Goal: Contribute content: Contribute content

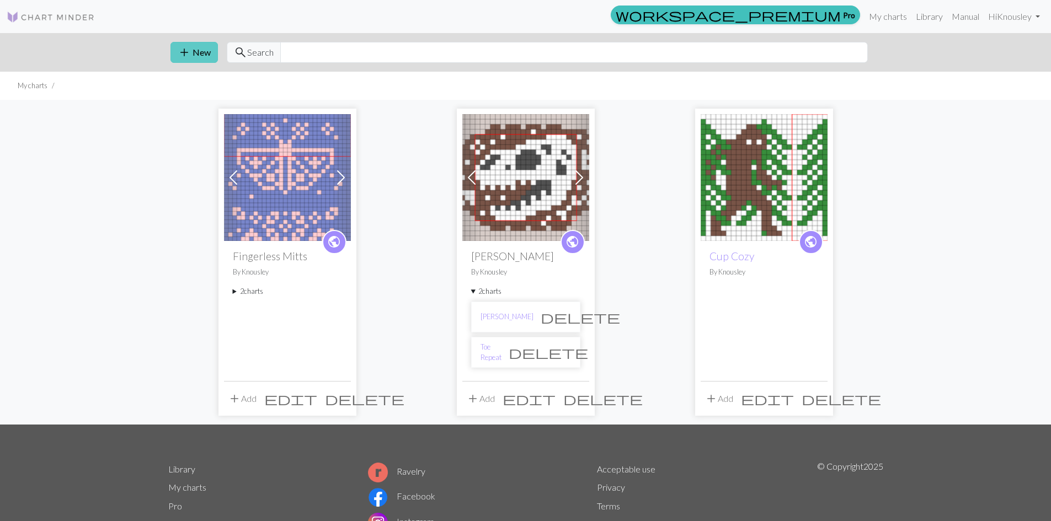
click at [210, 54] on button "add New" at bounding box center [193, 52] width 47 height 21
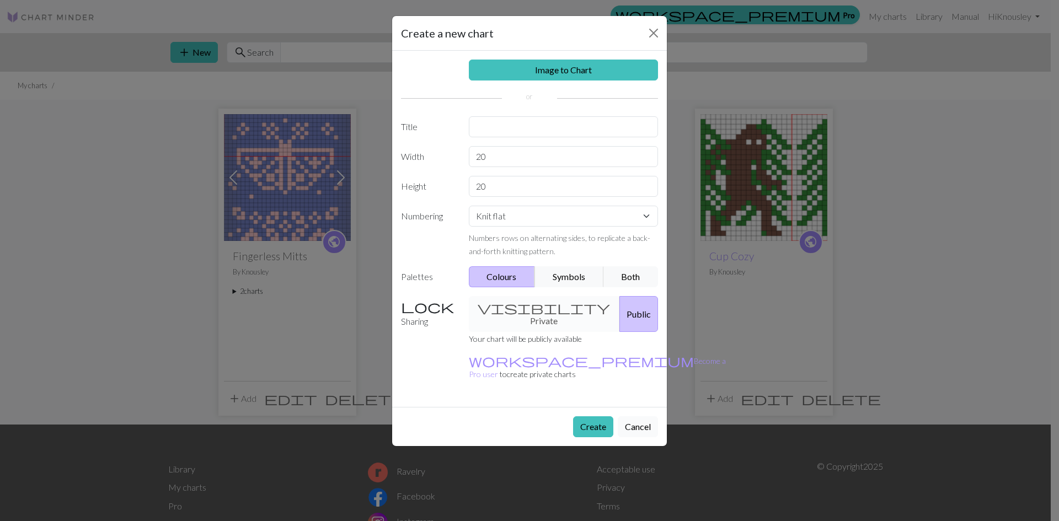
click at [648, 416] on button "Cancel" at bounding box center [638, 426] width 40 height 21
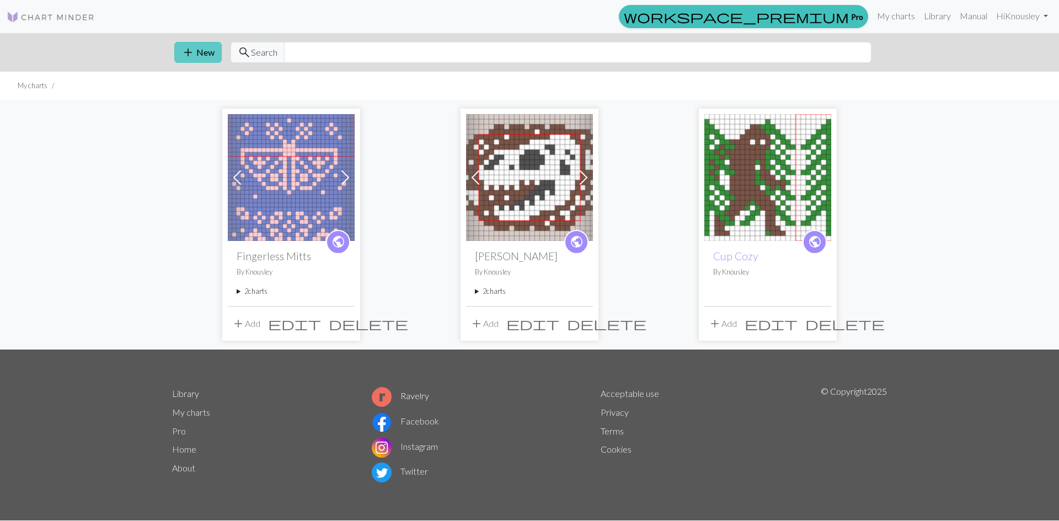
click at [199, 50] on button "add New" at bounding box center [197, 52] width 47 height 21
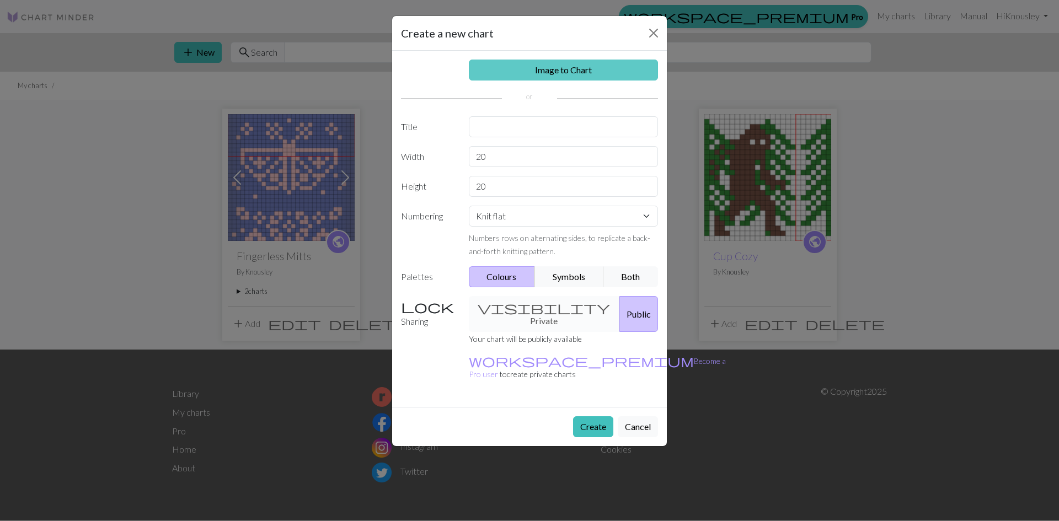
click at [543, 72] on link "Image to Chart" at bounding box center [564, 70] width 190 height 21
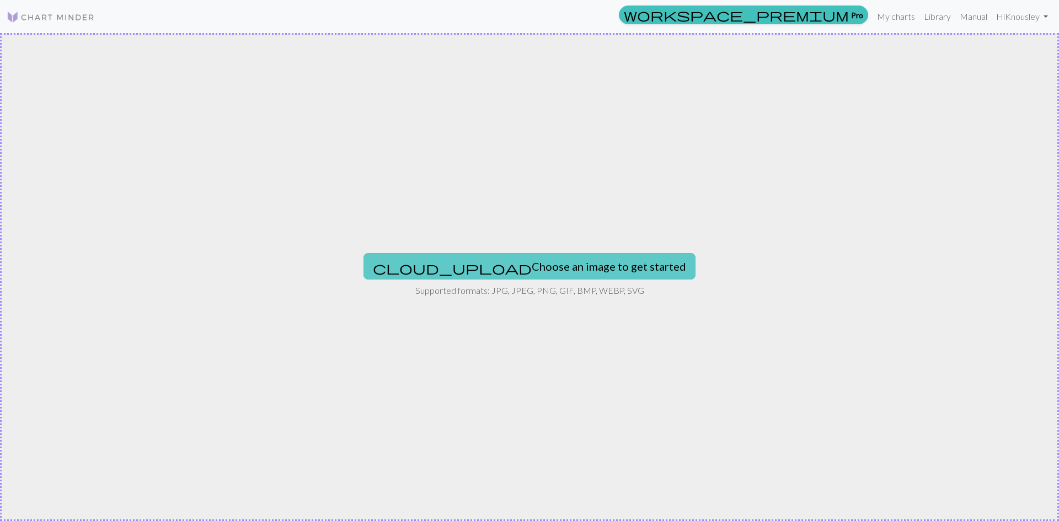
click at [526, 270] on button "cloud_upload Choose an image to get started" at bounding box center [530, 266] width 332 height 26
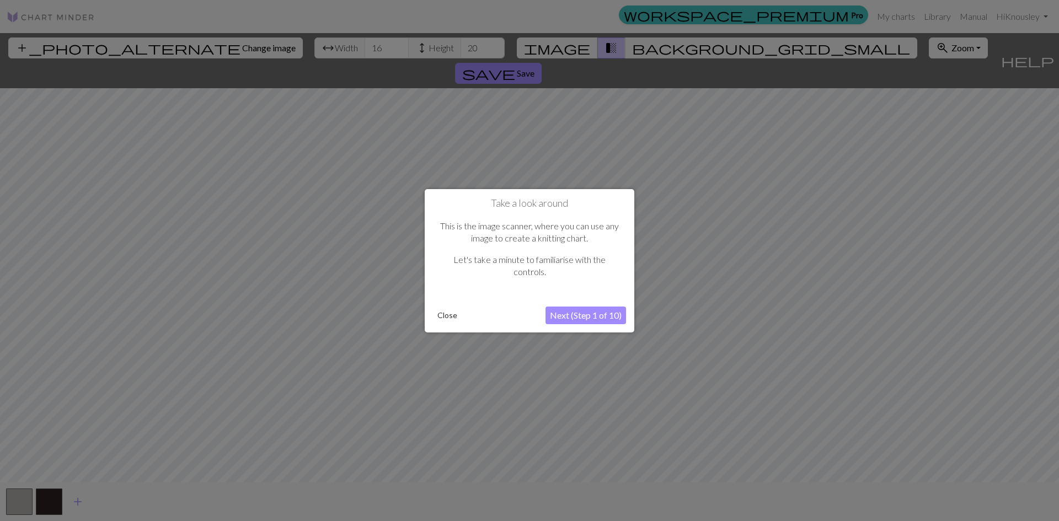
click at [622, 319] on button "Next (Step 1 of 10)" at bounding box center [586, 316] width 81 height 18
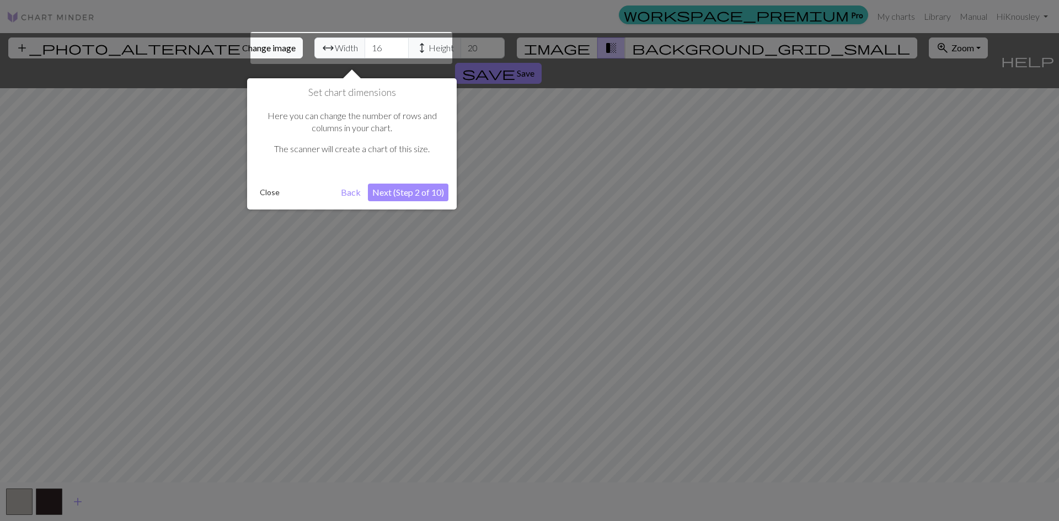
click at [329, 49] on div at bounding box center [351, 48] width 202 height 32
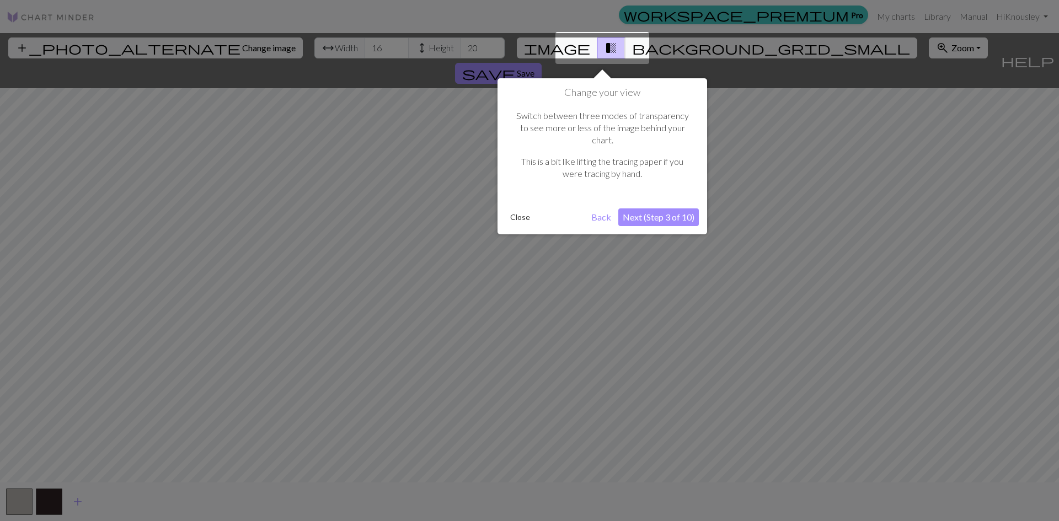
click at [663, 209] on button "Next (Step 3 of 10)" at bounding box center [658, 218] width 81 height 18
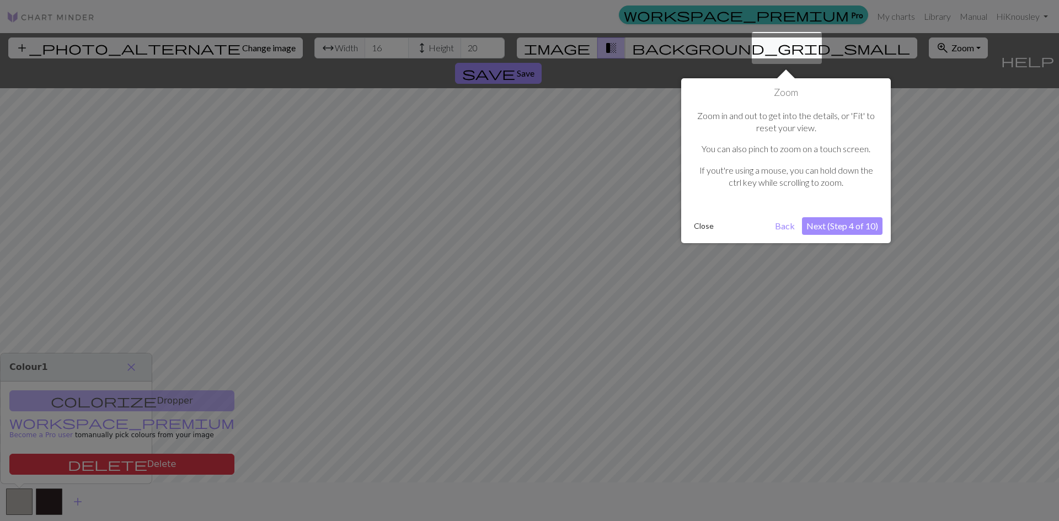
click at [841, 226] on button "Next (Step 4 of 10)" at bounding box center [842, 226] width 81 height 18
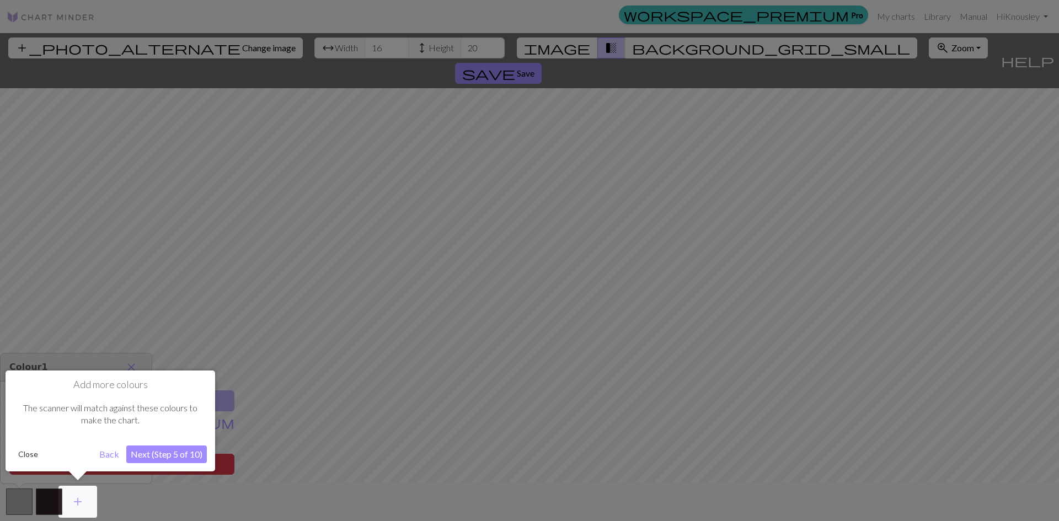
click at [186, 458] on button "Next (Step 5 of 10)" at bounding box center [166, 455] width 81 height 18
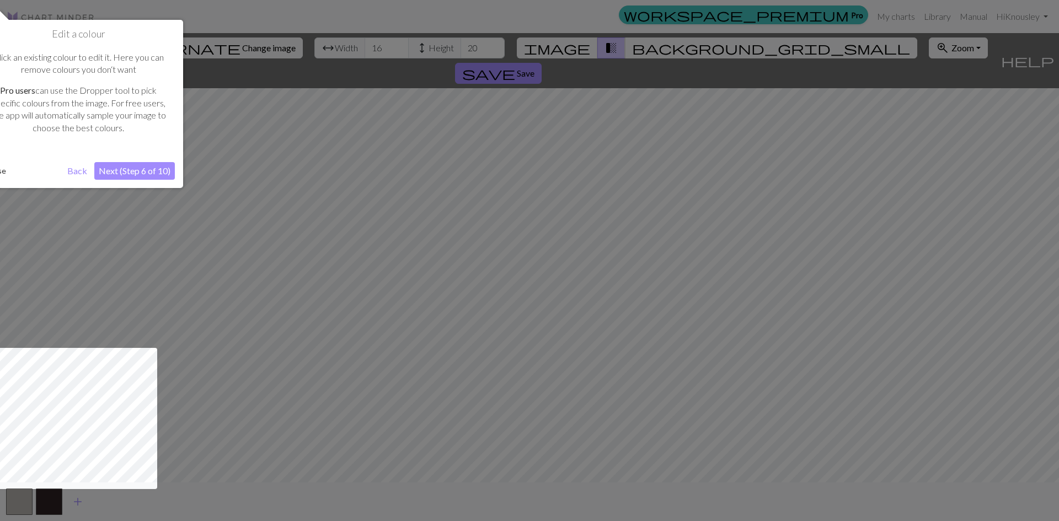
click at [121, 172] on button "Next (Step 6 of 10)" at bounding box center [134, 171] width 81 height 18
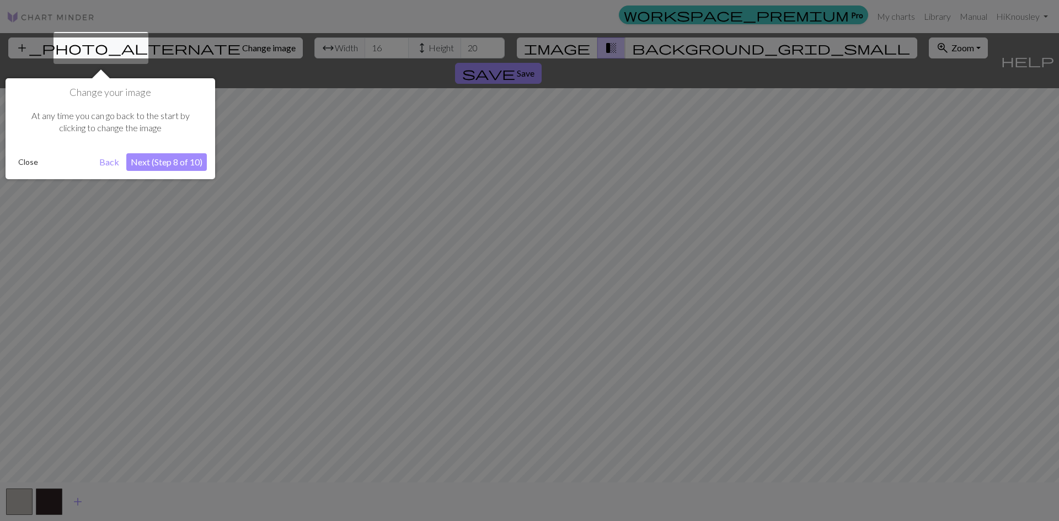
click at [152, 163] on button "Next (Step 8 of 10)" at bounding box center [166, 162] width 81 height 18
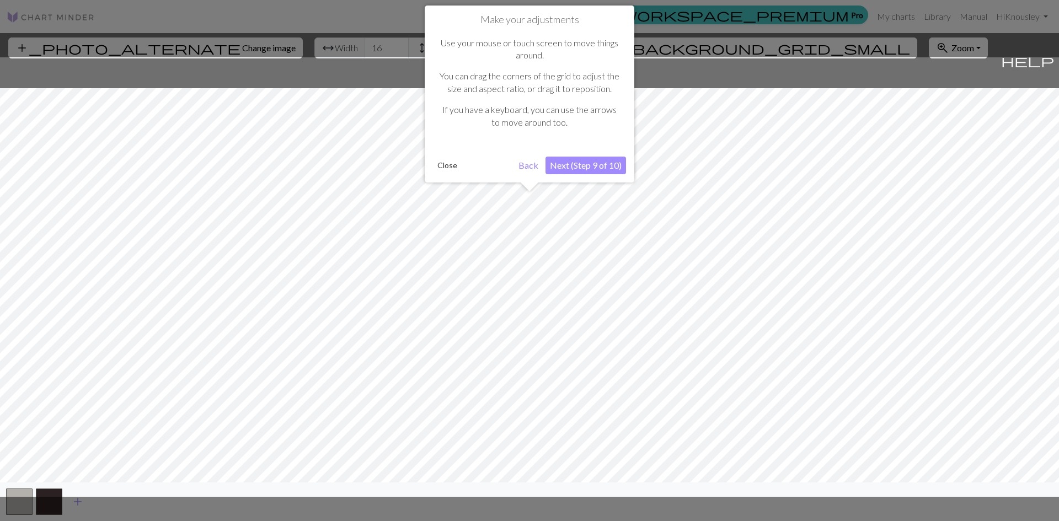
click at [591, 160] on button "Next (Step 9 of 10)" at bounding box center [586, 166] width 81 height 18
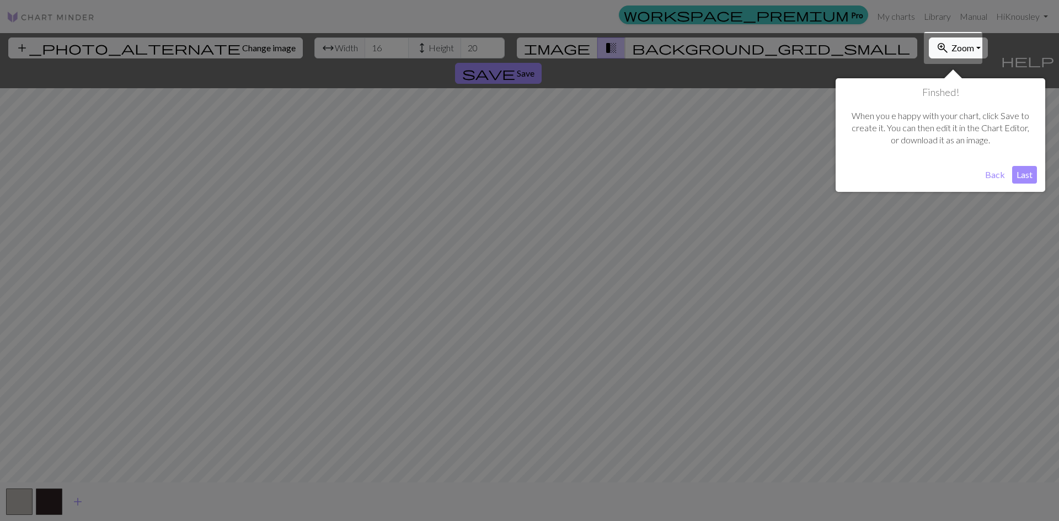
click at [1021, 174] on button "Last" at bounding box center [1024, 175] width 25 height 18
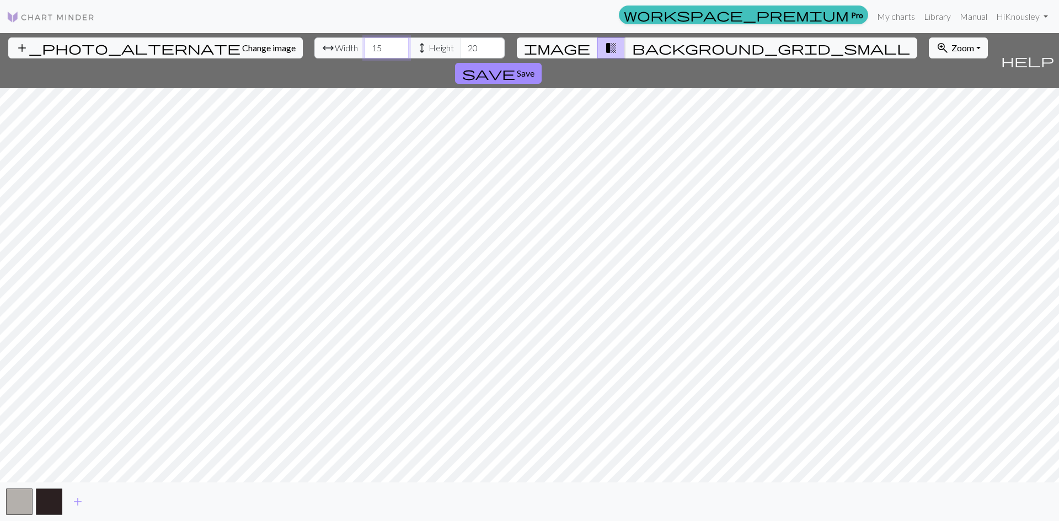
click at [365, 54] on input "15" at bounding box center [387, 48] width 44 height 21
drag, startPoint x: 326, startPoint y: 48, endPoint x: 314, endPoint y: 47, distance: 12.1
click at [365, 47] on input "15" at bounding box center [387, 48] width 44 height 21
type input "60"
drag, startPoint x: 420, startPoint y: 50, endPoint x: 410, endPoint y: 50, distance: 10.5
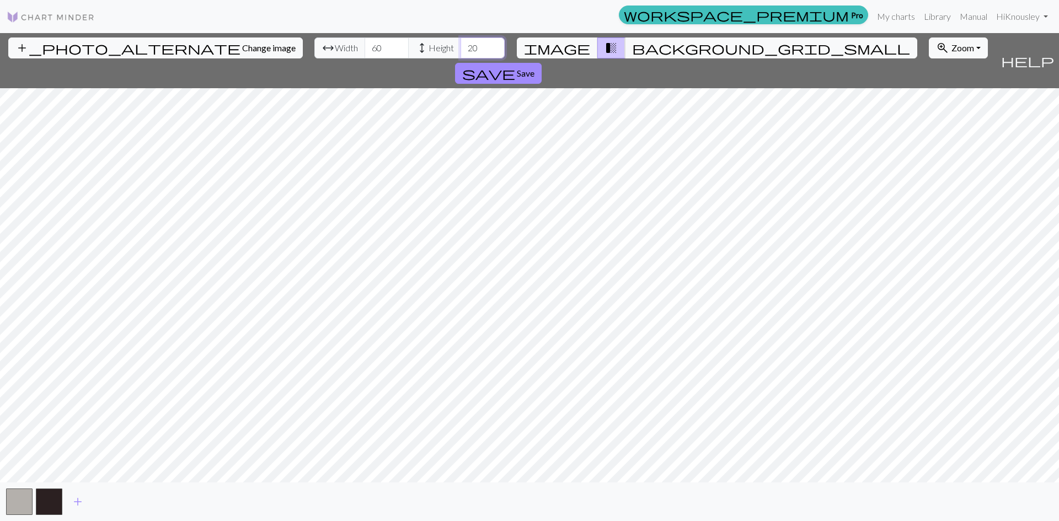
click at [461, 50] on input "20" at bounding box center [483, 48] width 44 height 21
click at [952, 51] on span "Zoom" at bounding box center [963, 47] width 23 height 10
click at [929, 174] on button "150%" at bounding box center [972, 170] width 87 height 18
click at [15, 507] on button "button" at bounding box center [19, 502] width 26 height 26
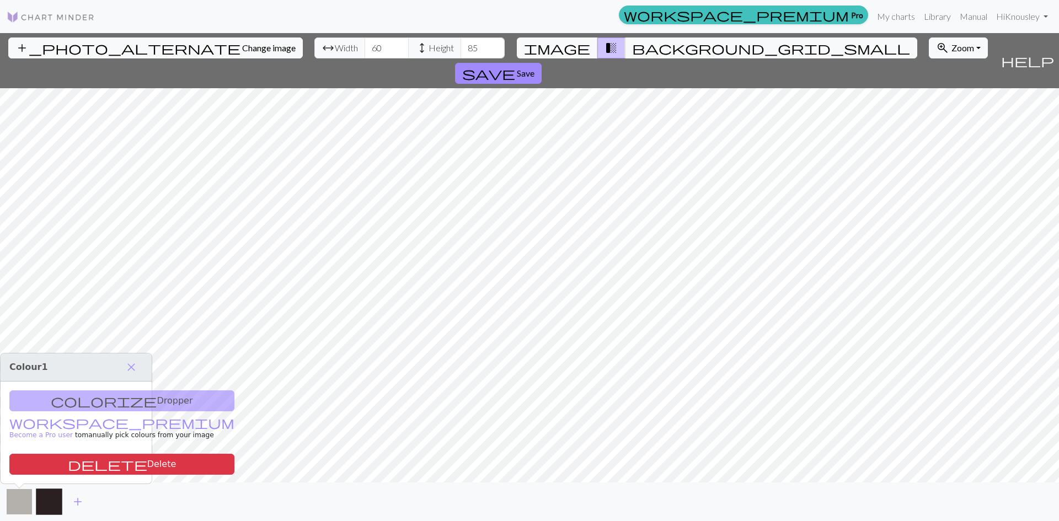
click at [19, 500] on button "button" at bounding box center [19, 502] width 26 height 26
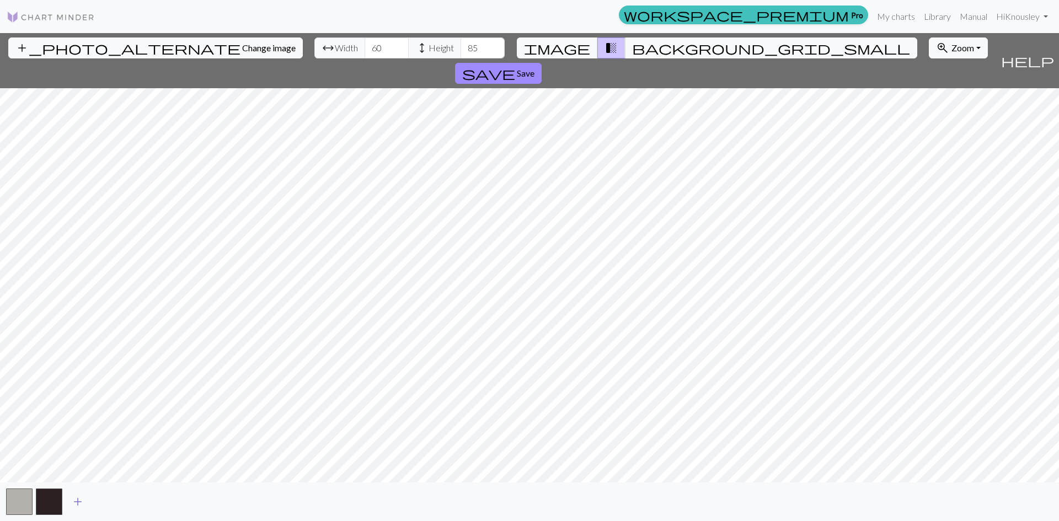
click at [77, 503] on span "add" at bounding box center [77, 501] width 13 height 15
click at [77, 503] on button "button" at bounding box center [79, 502] width 26 height 26
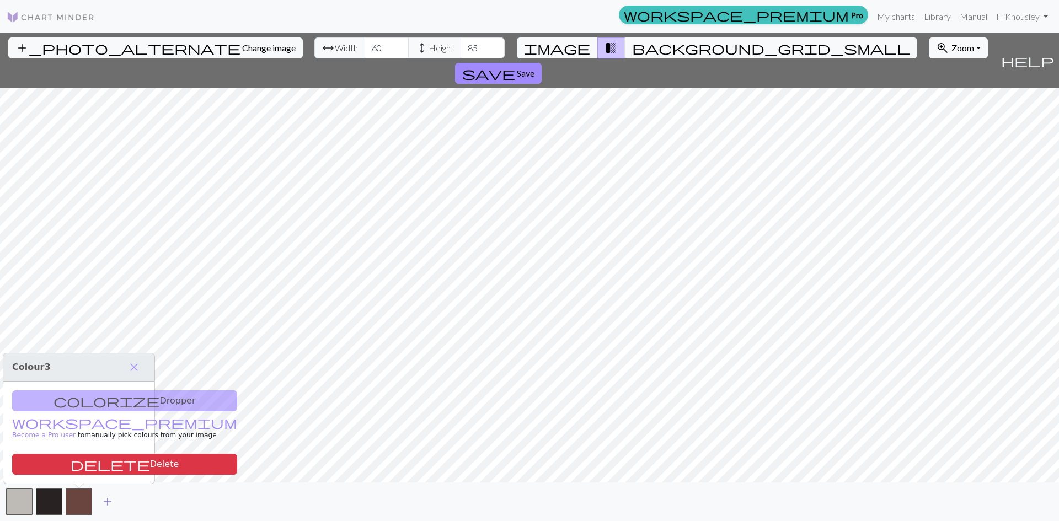
click at [77, 503] on button "button" at bounding box center [79, 502] width 26 height 26
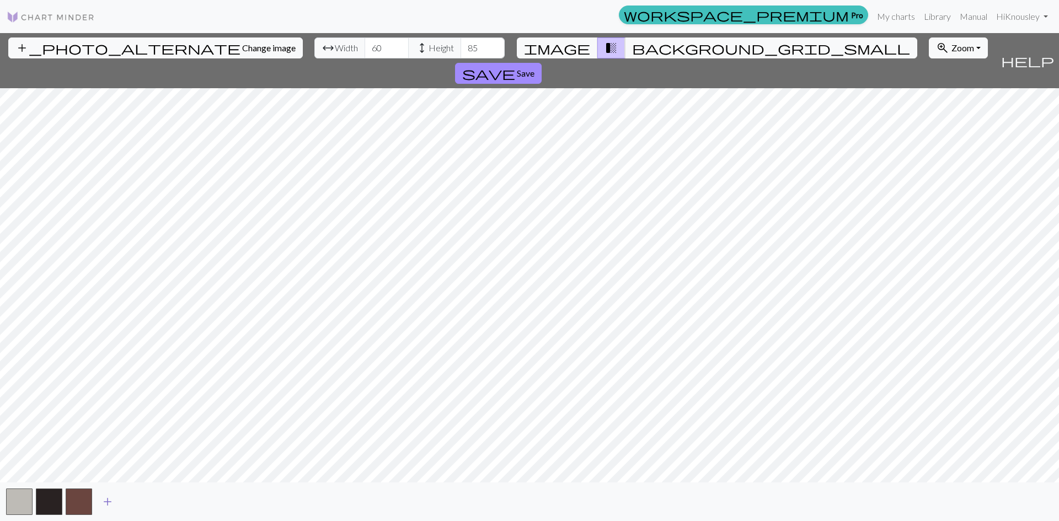
click at [77, 503] on button "button" at bounding box center [79, 502] width 26 height 26
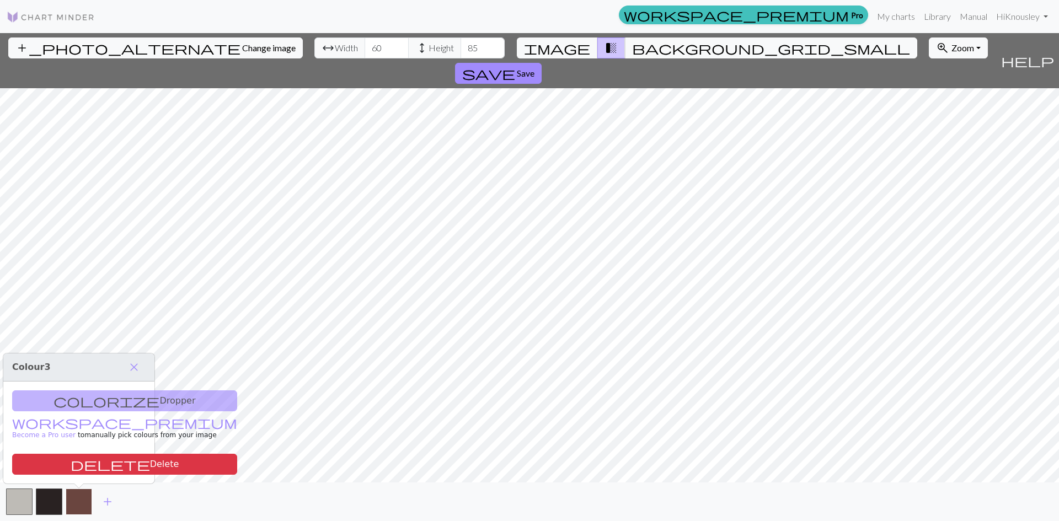
drag, startPoint x: 81, startPoint y: 496, endPoint x: 74, endPoint y: 509, distance: 13.6
click at [74, 509] on button "button" at bounding box center [79, 502] width 26 height 26
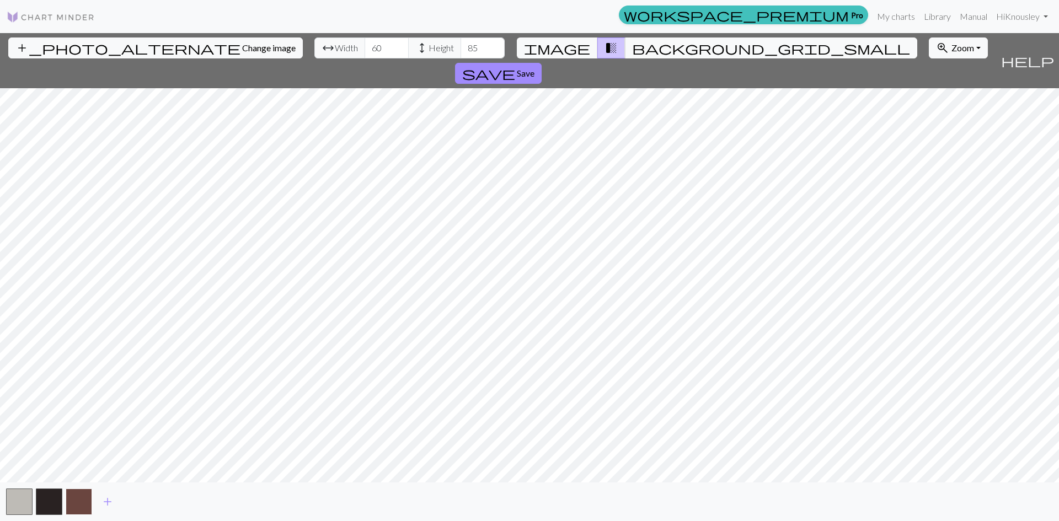
click at [74, 509] on button "button" at bounding box center [79, 502] width 26 height 26
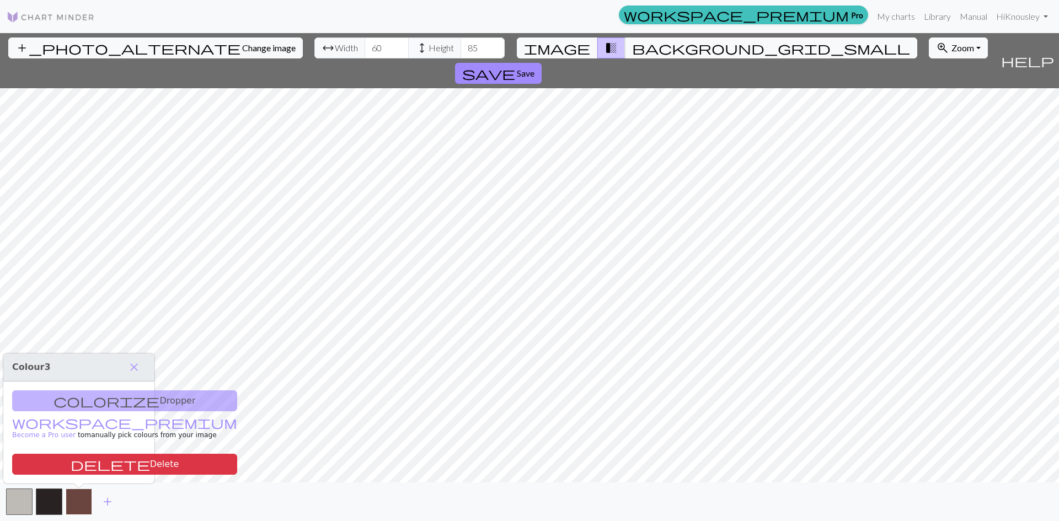
click at [74, 509] on button "button" at bounding box center [79, 502] width 26 height 26
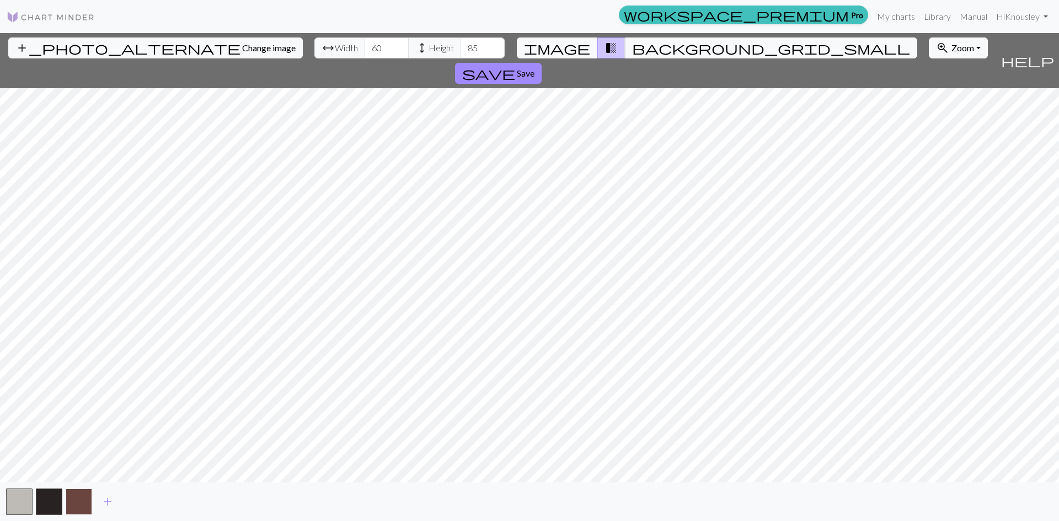
click at [74, 509] on button "button" at bounding box center [79, 502] width 26 height 26
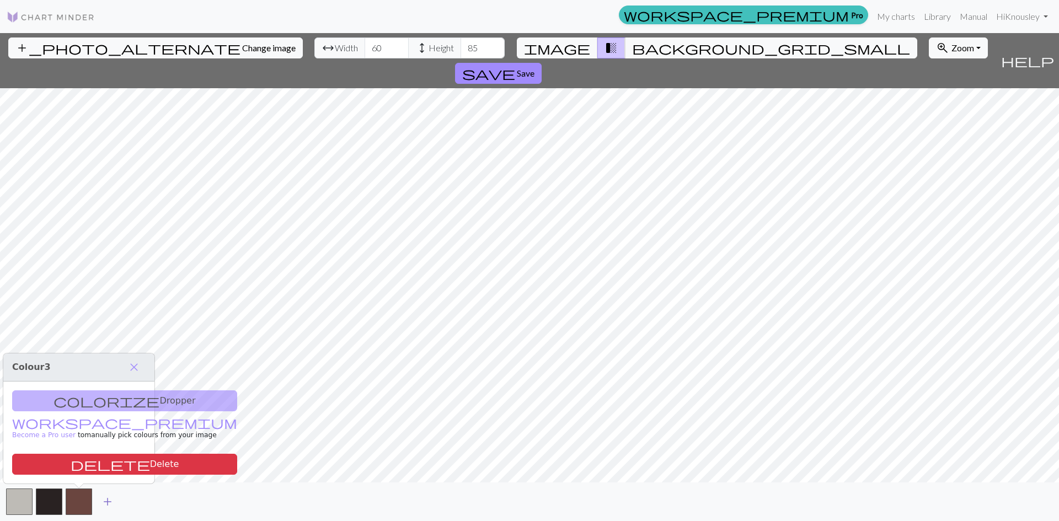
click at [110, 499] on span "add" at bounding box center [107, 501] width 13 height 15
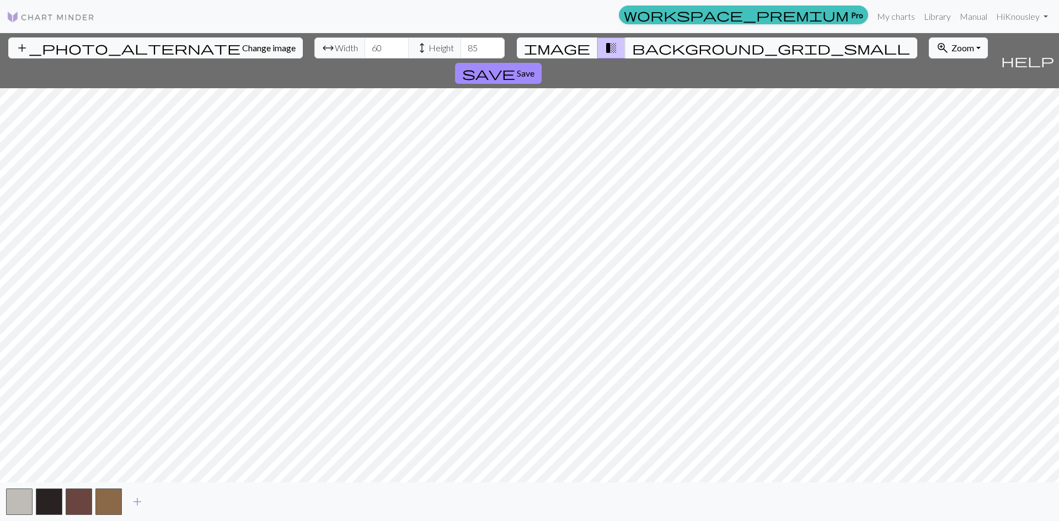
click at [574, 47] on span "image" at bounding box center [557, 47] width 66 height 15
type input "20"
type input "60"
type input "85"
click at [365, 45] on input "61" at bounding box center [387, 48] width 44 height 21
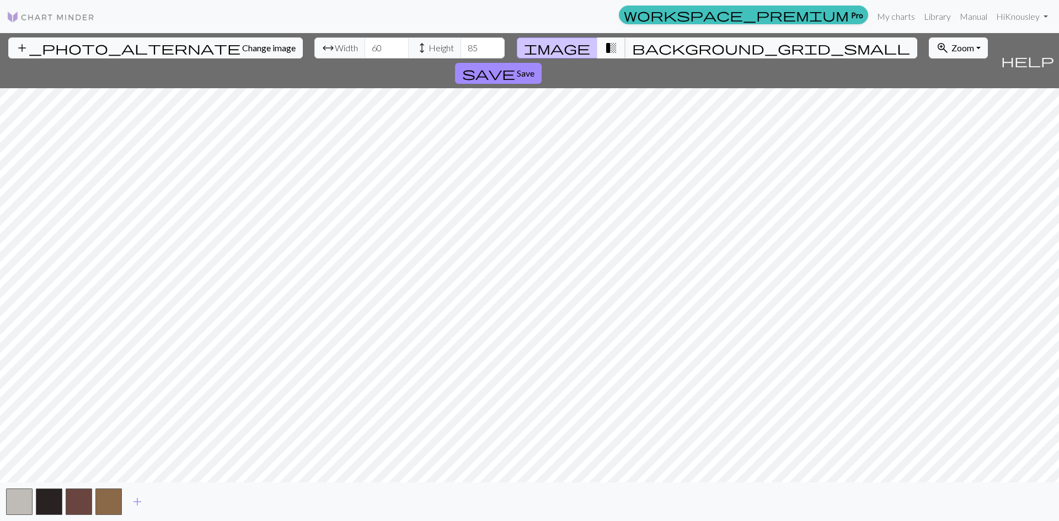
click at [605, 51] on span "transition_fade" at bounding box center [611, 47] width 13 height 15
click at [569, 41] on span "image" at bounding box center [557, 47] width 66 height 15
click at [493, 521] on html "This website uses cookies to ensure you get the best experience on our website.…" at bounding box center [529, 260] width 1059 height 521
type input "61"
type input "85"
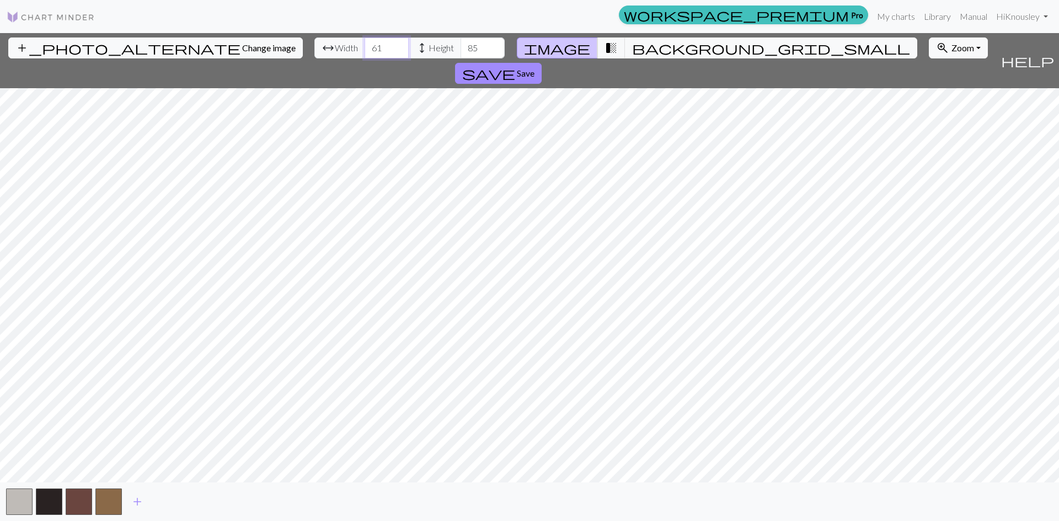
click at [365, 49] on input "61" at bounding box center [387, 48] width 44 height 21
type input "60"
click at [242, 45] on span "Change image" at bounding box center [269, 47] width 54 height 10
click at [234, 501] on div "add" at bounding box center [529, 502] width 1059 height 39
click at [929, 53] on button "zoom_in Zoom Zoom" at bounding box center [958, 48] width 59 height 21
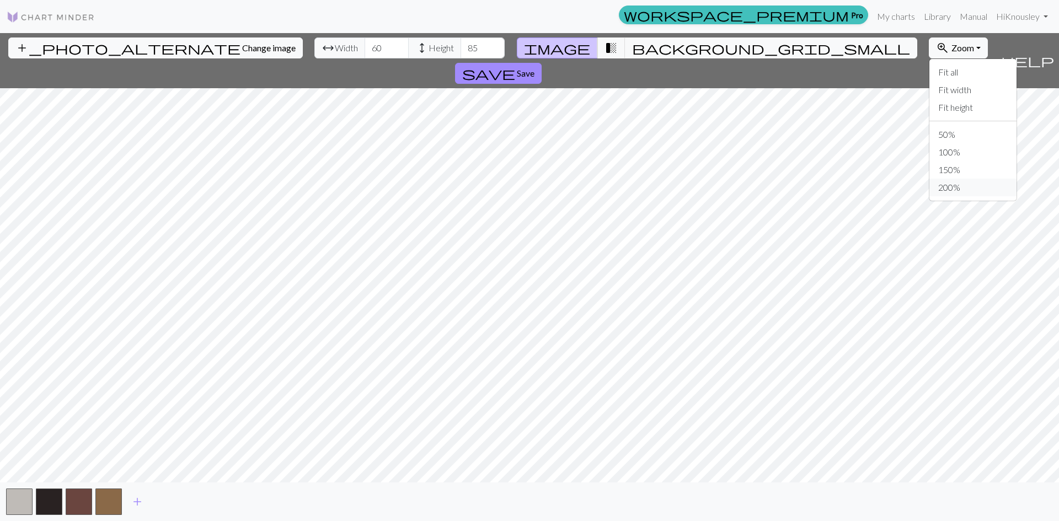
click at [929, 189] on button "200%" at bounding box center [972, 188] width 87 height 18
click at [952, 51] on span "Zoom" at bounding box center [963, 47] width 23 height 10
click at [242, 49] on span "Change image" at bounding box center [269, 47] width 54 height 10
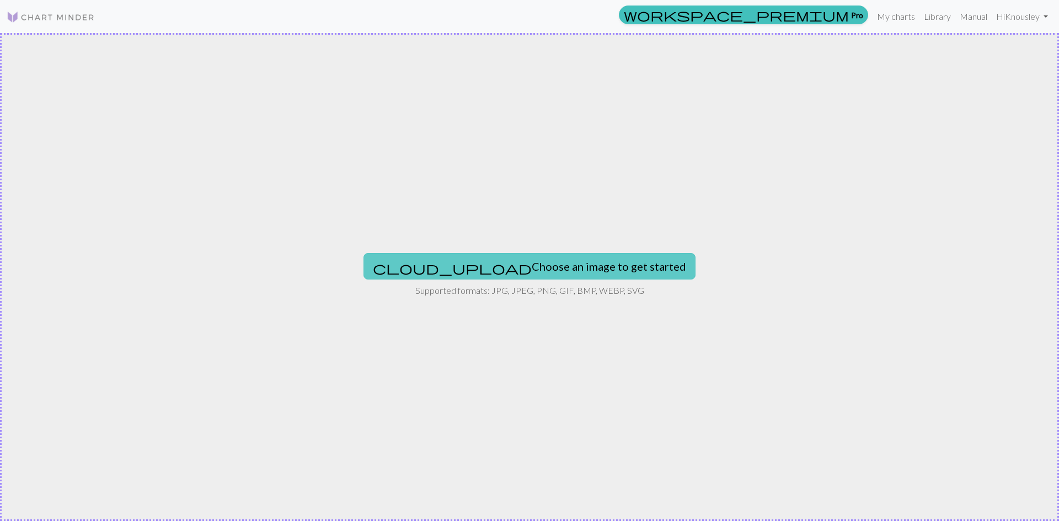
click at [505, 271] on button "cloud_upload Choose an image to get started" at bounding box center [530, 266] width 332 height 26
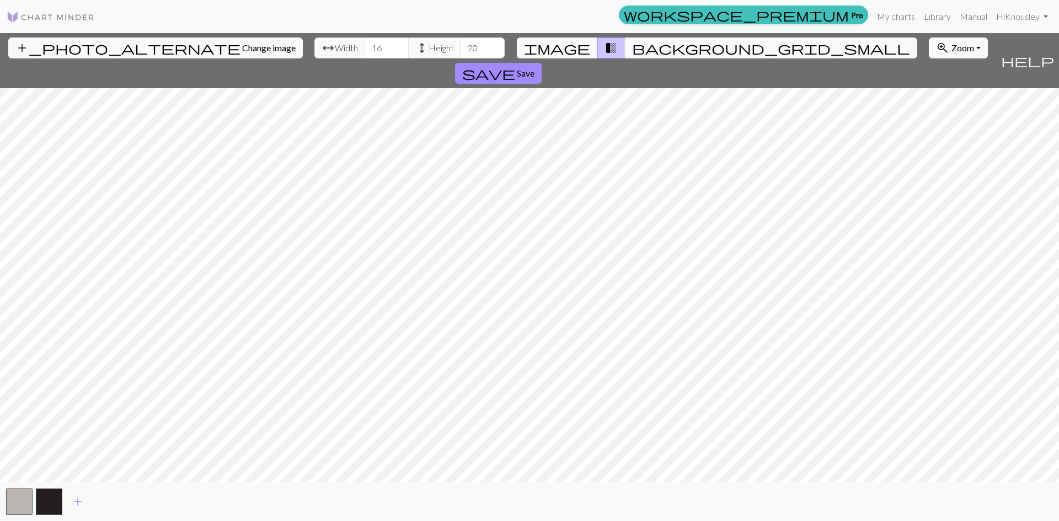
click at [996, 46] on div "add_photo_alternate Change image arrow_range Width 16 height Height 20 image tr…" at bounding box center [498, 60] width 996 height 55
click at [1041, 53] on span "help" at bounding box center [1027, 60] width 53 height 15
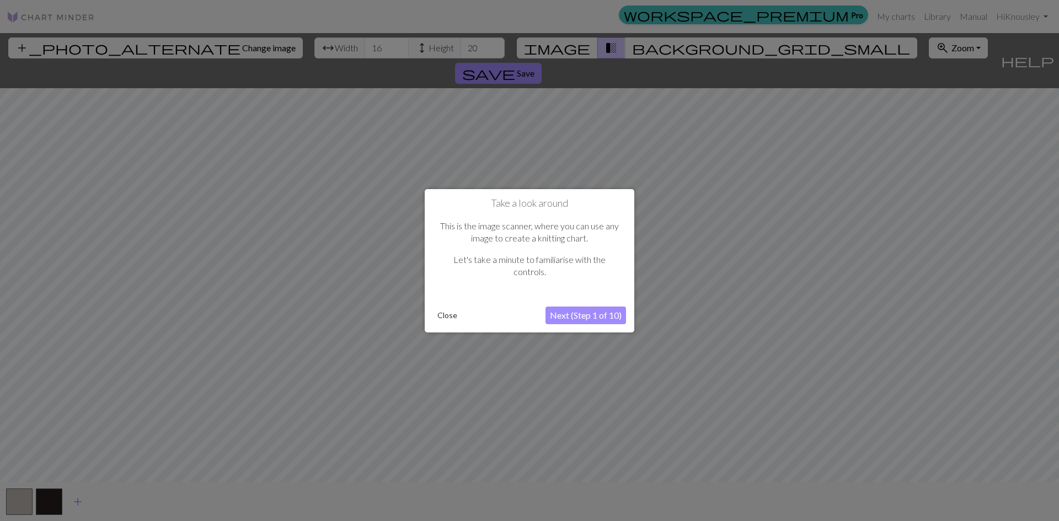
click at [605, 317] on button "Next (Step 1 of 10)" at bounding box center [586, 316] width 81 height 18
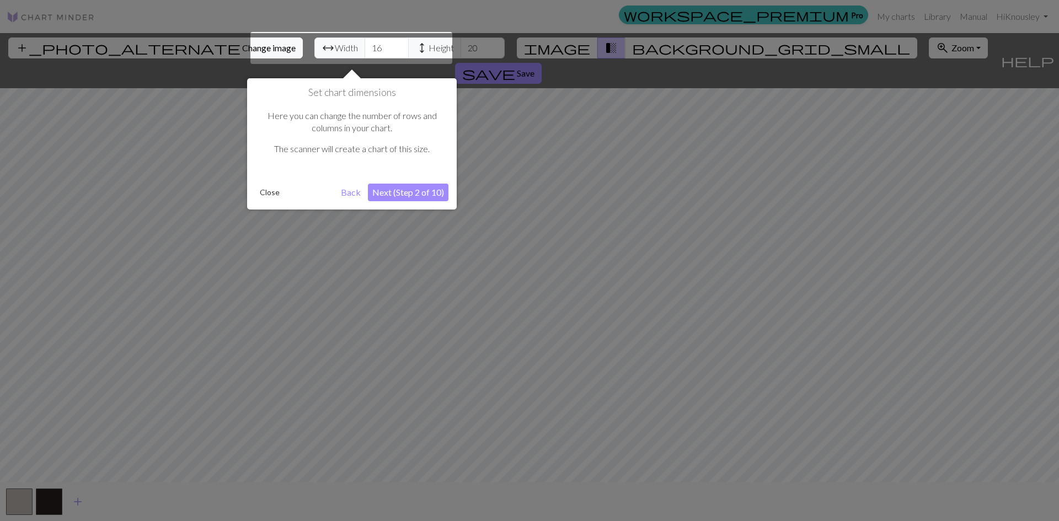
click at [395, 190] on button "Next (Step 2 of 10)" at bounding box center [408, 193] width 81 height 18
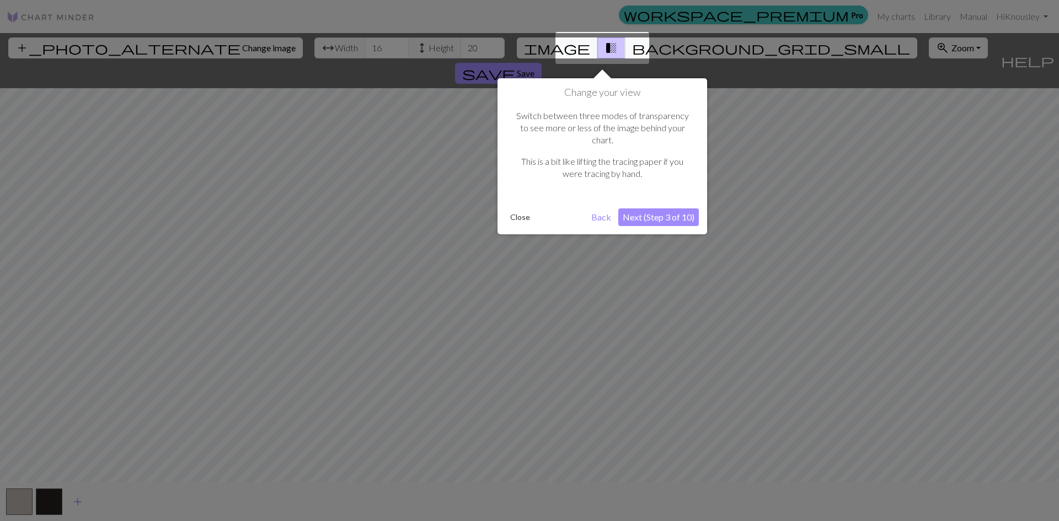
click at [637, 209] on button "Next (Step 3 of 10)" at bounding box center [658, 218] width 81 height 18
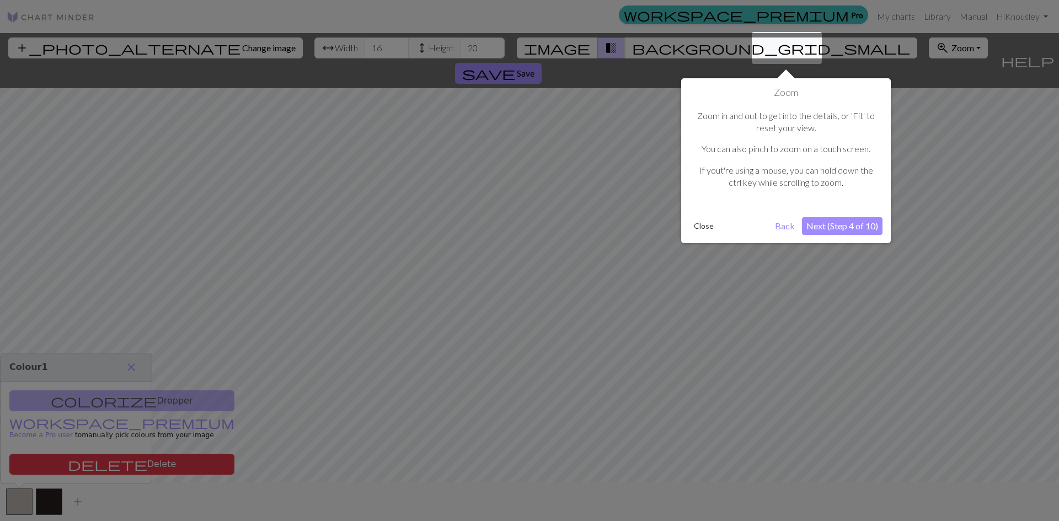
click at [839, 225] on button "Next (Step 4 of 10)" at bounding box center [842, 226] width 81 height 18
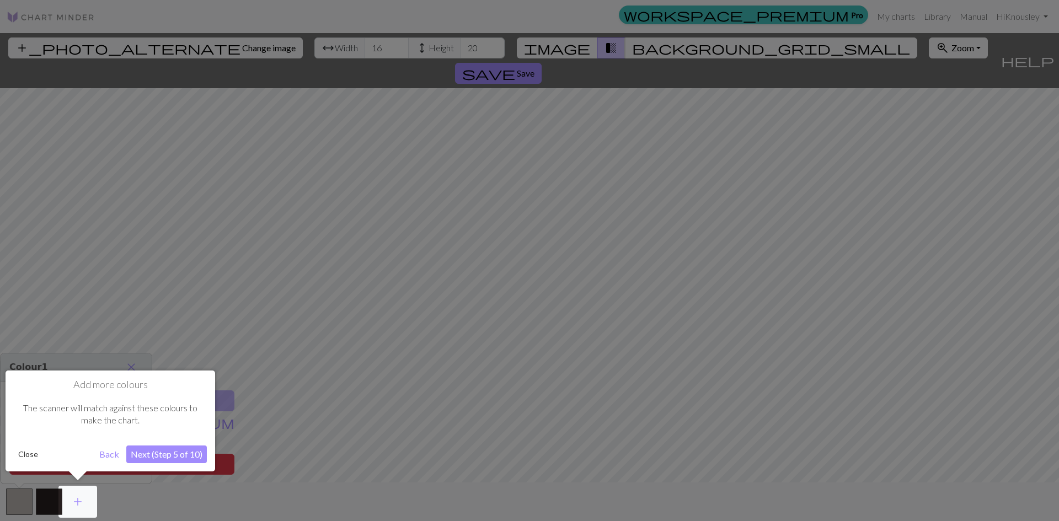
click at [159, 454] on button "Next (Step 5 of 10)" at bounding box center [166, 455] width 81 height 18
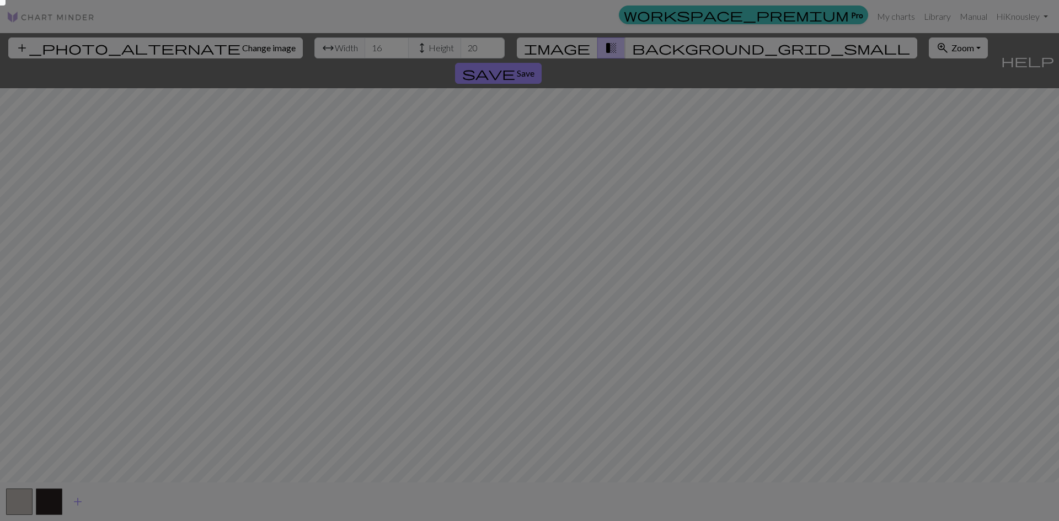
click at [165, 387] on div at bounding box center [529, 260] width 1059 height 521
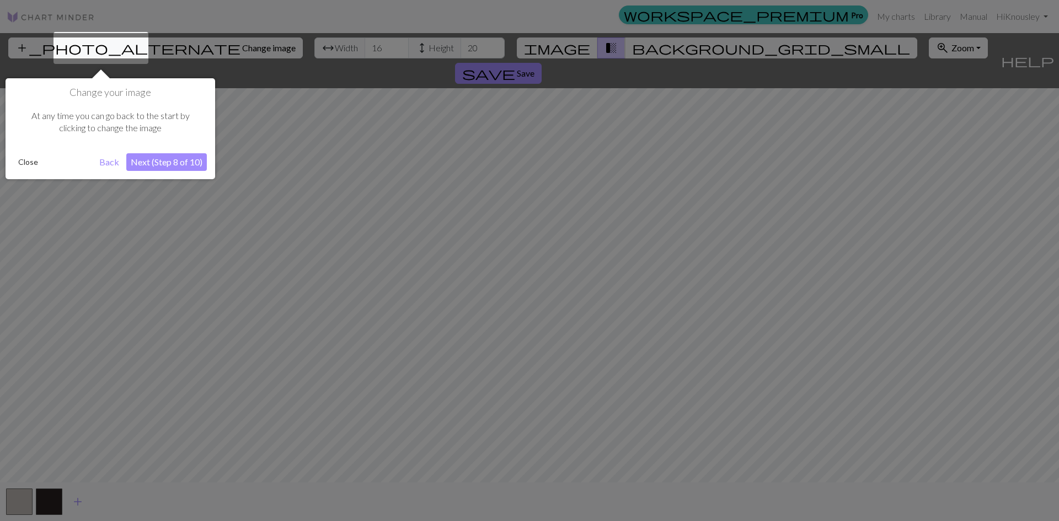
click at [168, 161] on button "Next (Step 8 of 10)" at bounding box center [166, 162] width 81 height 18
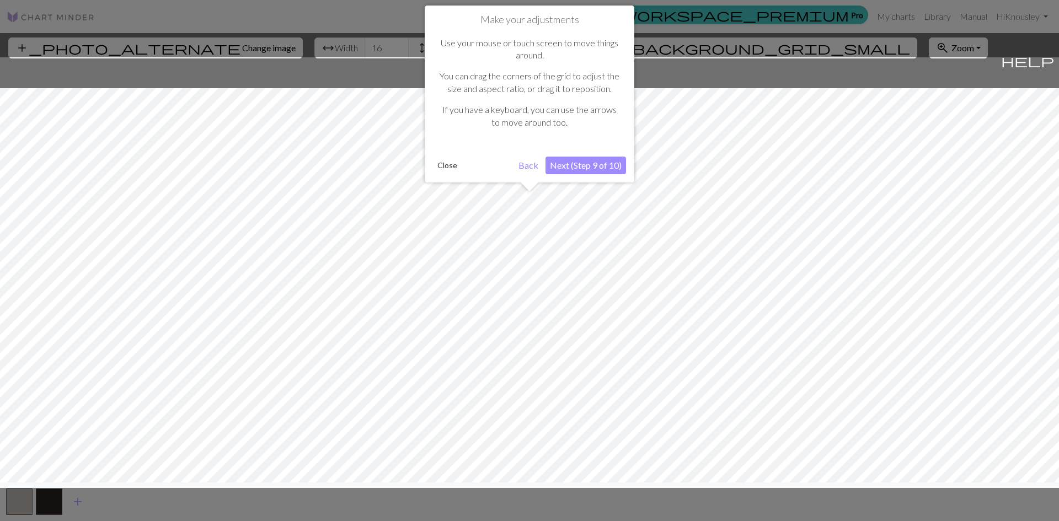
click at [581, 169] on button "Next (Step 9 of 10)" at bounding box center [586, 166] width 81 height 18
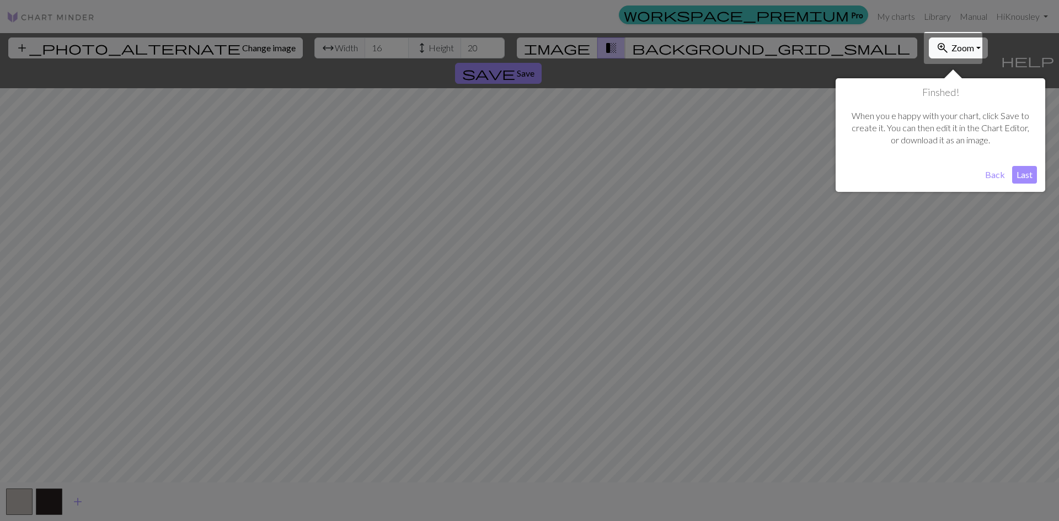
click at [1022, 172] on button "Last" at bounding box center [1024, 175] width 25 height 18
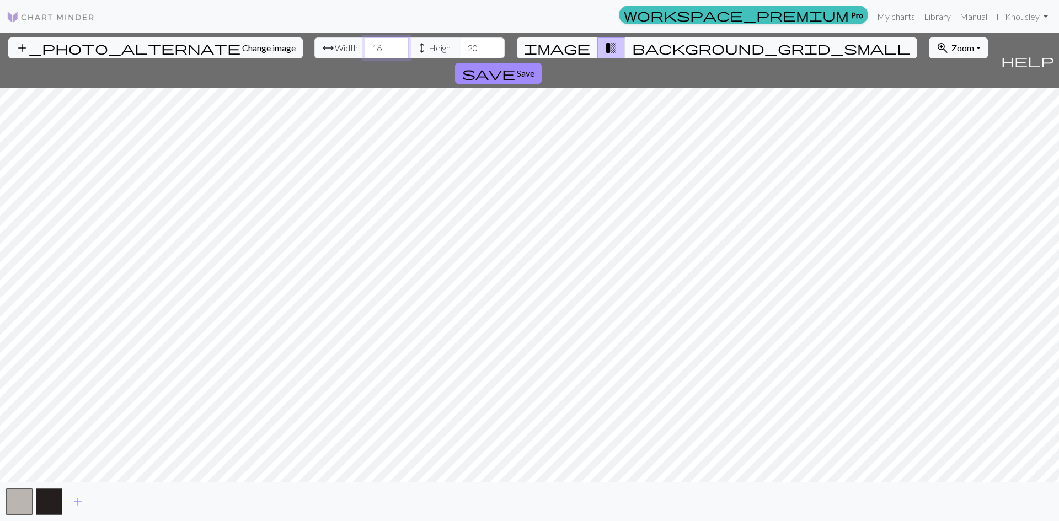
drag, startPoint x: 328, startPoint y: 47, endPoint x: 313, endPoint y: 47, distance: 14.9
click at [365, 47] on input "16" at bounding box center [387, 48] width 44 height 21
type input "60"
drag, startPoint x: 425, startPoint y: 45, endPoint x: 415, endPoint y: 48, distance: 10.3
click at [461, 48] on input "20" at bounding box center [483, 48] width 44 height 21
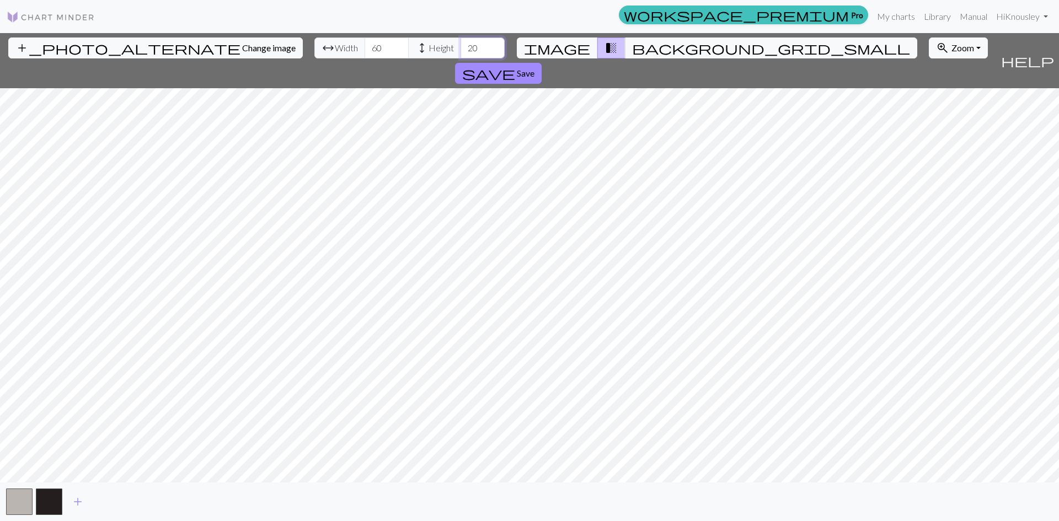
type input "2"
type input "85"
click at [54, 500] on button "button" at bounding box center [49, 502] width 26 height 26
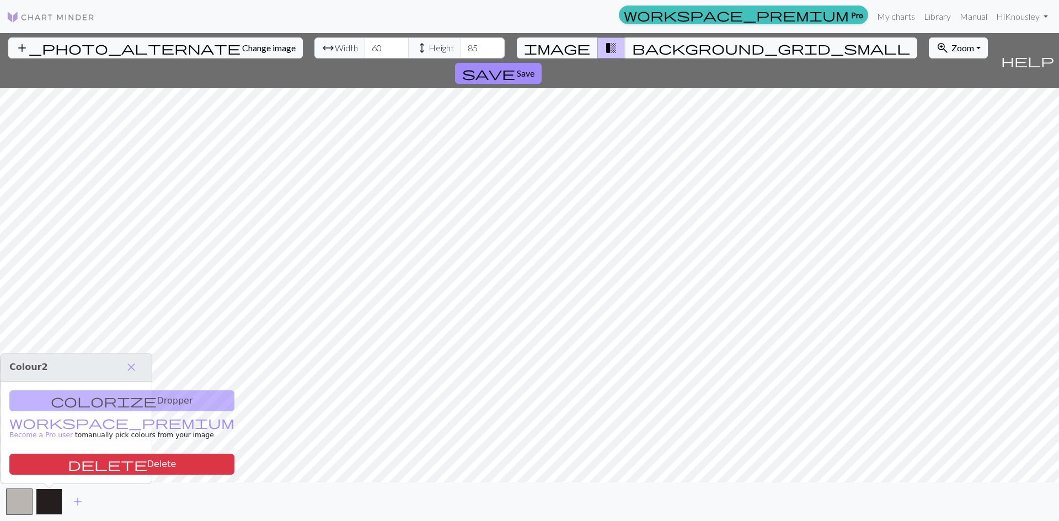
click at [54, 500] on button "button" at bounding box center [49, 502] width 26 height 26
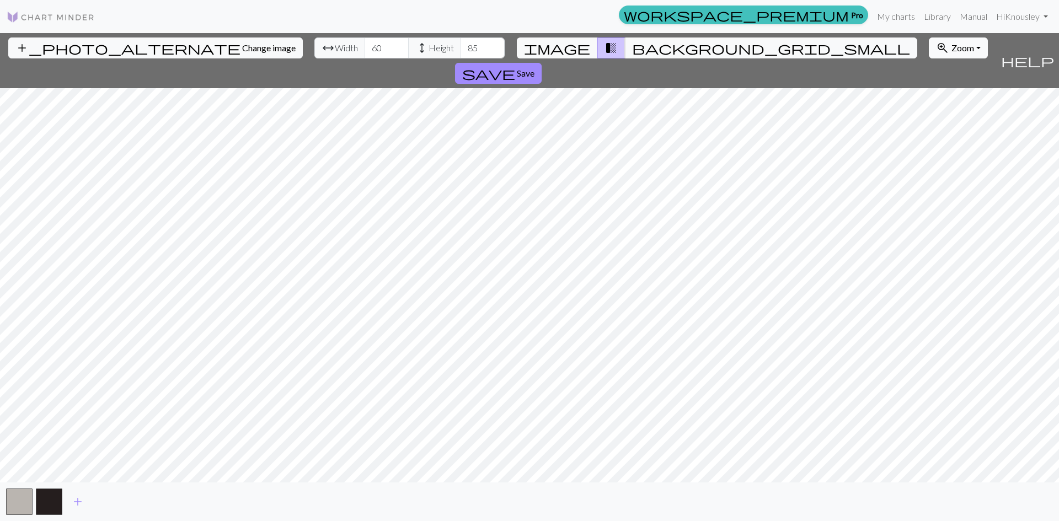
click at [929, 55] on button "zoom_in Zoom Zoom" at bounding box center [958, 48] width 59 height 21
click at [929, 191] on button "200%" at bounding box center [972, 188] width 87 height 18
click at [567, 46] on button "image" at bounding box center [557, 48] width 81 height 21
click at [55, 504] on button "button" at bounding box center [49, 502] width 26 height 26
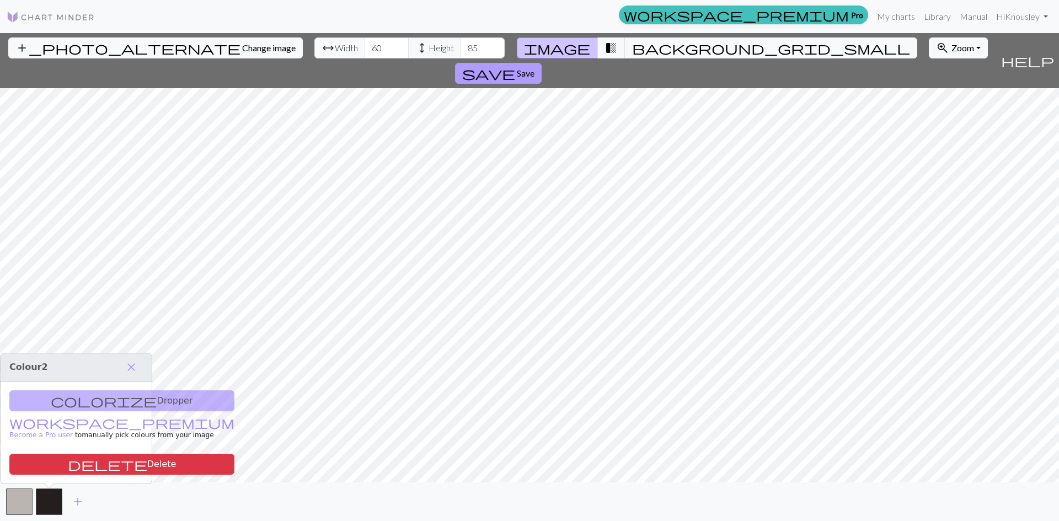
click at [515, 66] on span "save" at bounding box center [488, 73] width 53 height 15
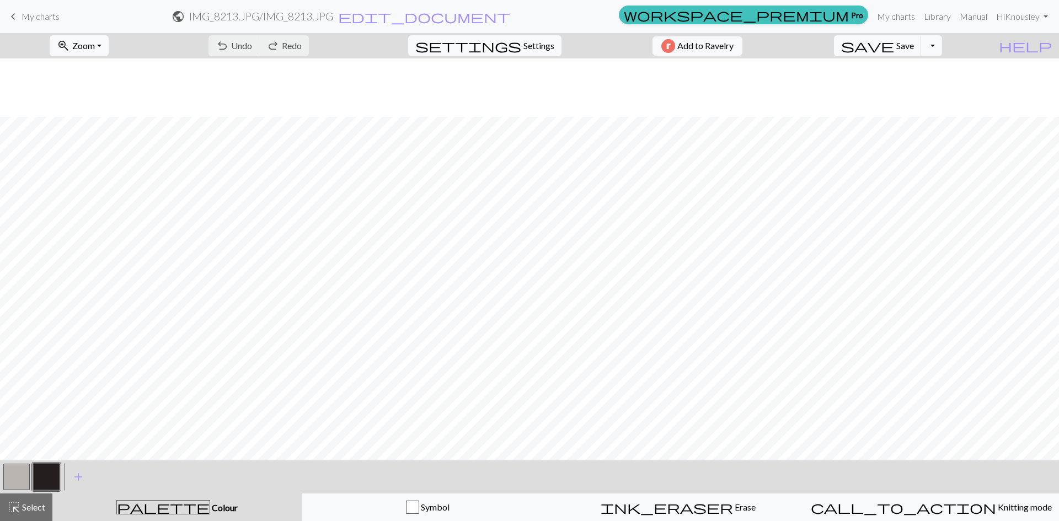
scroll to position [594, 0]
click at [42, 476] on button "button" at bounding box center [46, 477] width 26 height 26
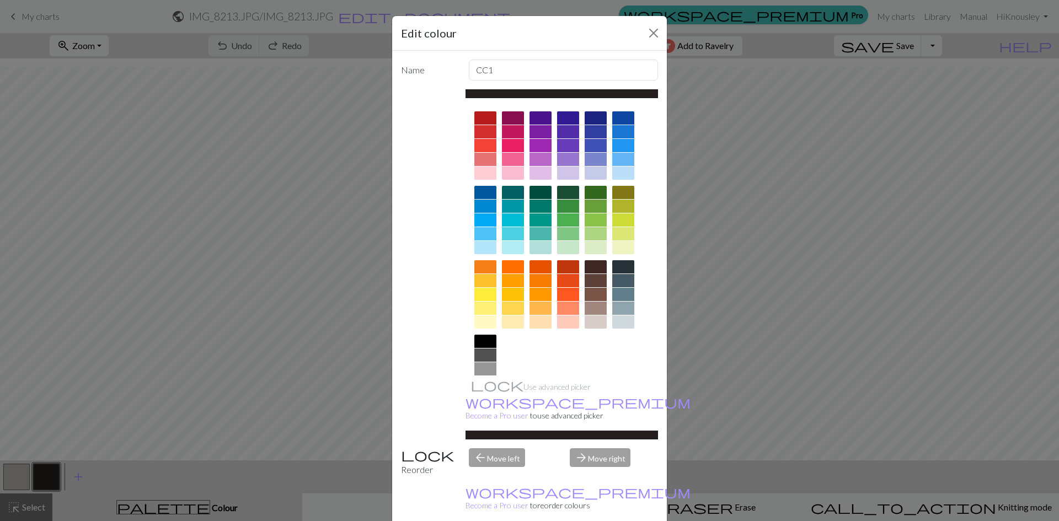
click at [590, 305] on div at bounding box center [596, 308] width 22 height 13
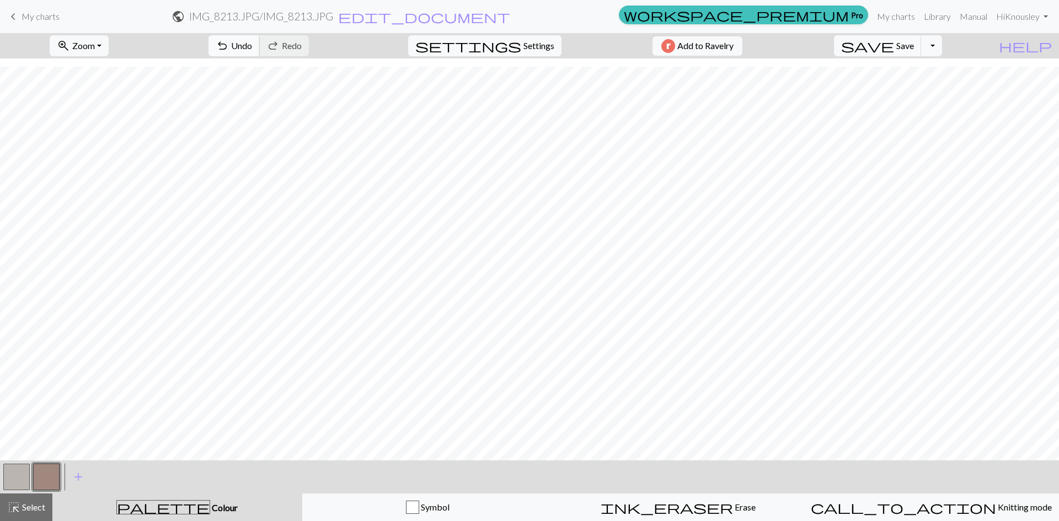
click at [260, 38] on button "undo Undo Undo" at bounding box center [234, 45] width 51 height 21
click at [20, 478] on button "button" at bounding box center [16, 477] width 26 height 26
click at [17, 477] on button "button" at bounding box center [16, 477] width 26 height 26
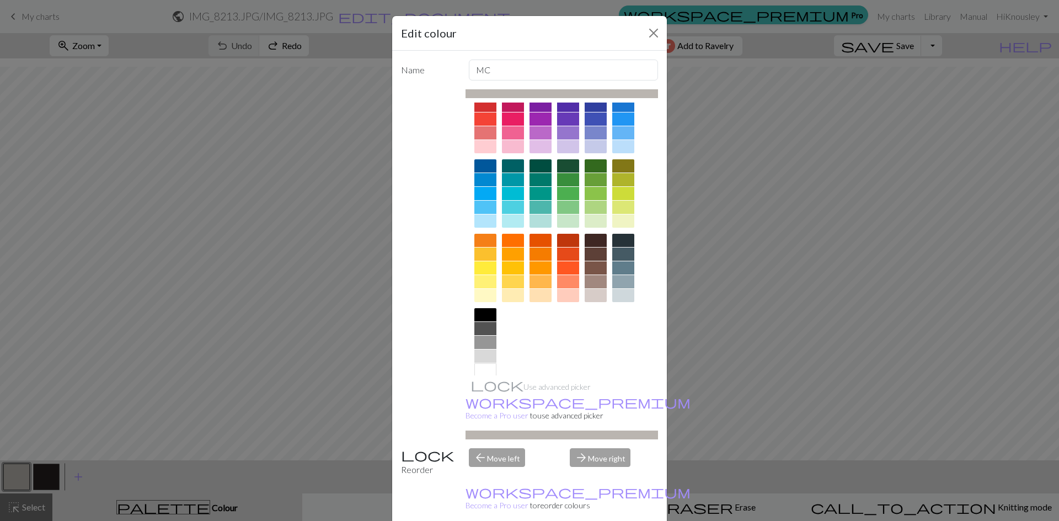
scroll to position [40, 0]
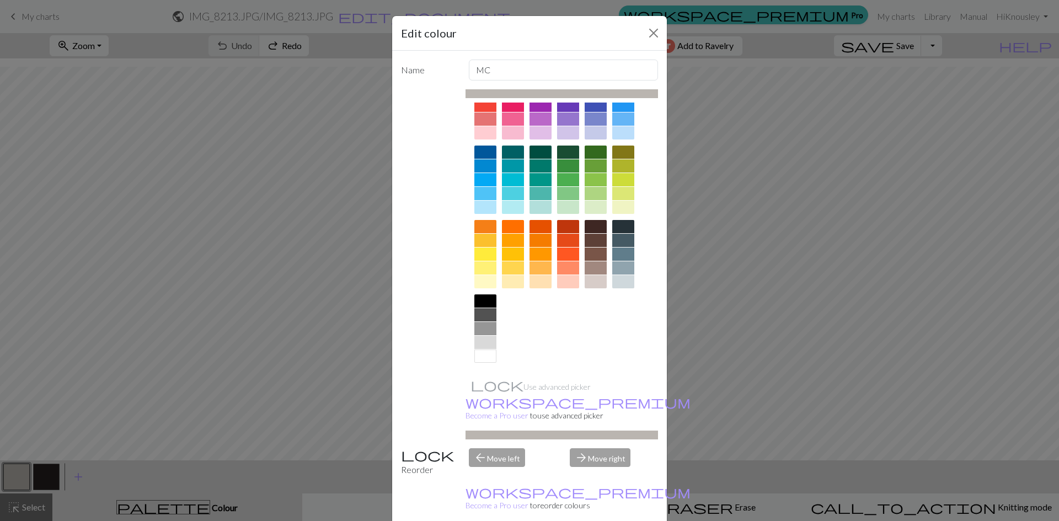
click at [482, 356] on div at bounding box center [485, 356] width 22 height 13
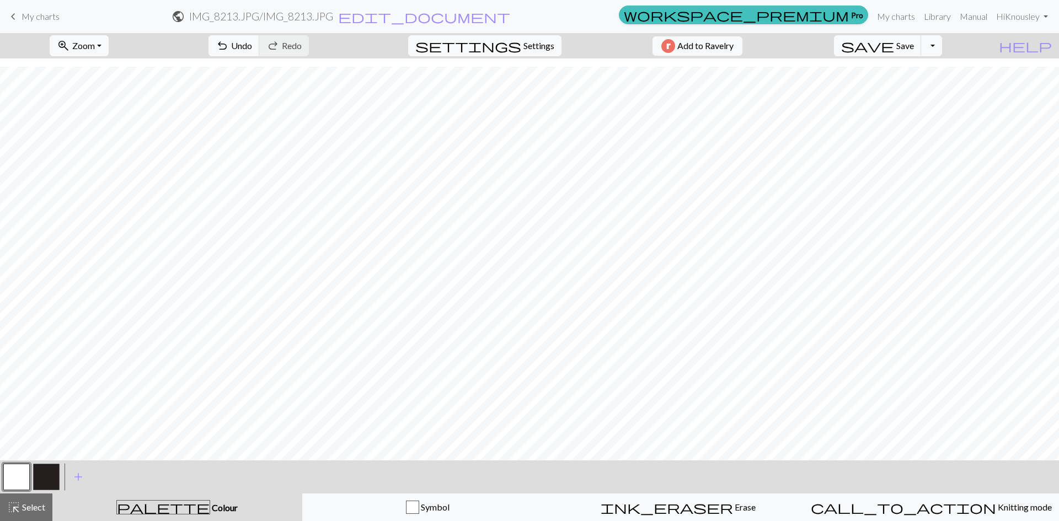
click at [157, 508] on span "palette" at bounding box center [163, 507] width 93 height 15
click at [511, 45] on span "settings" at bounding box center [468, 45] width 106 height 15
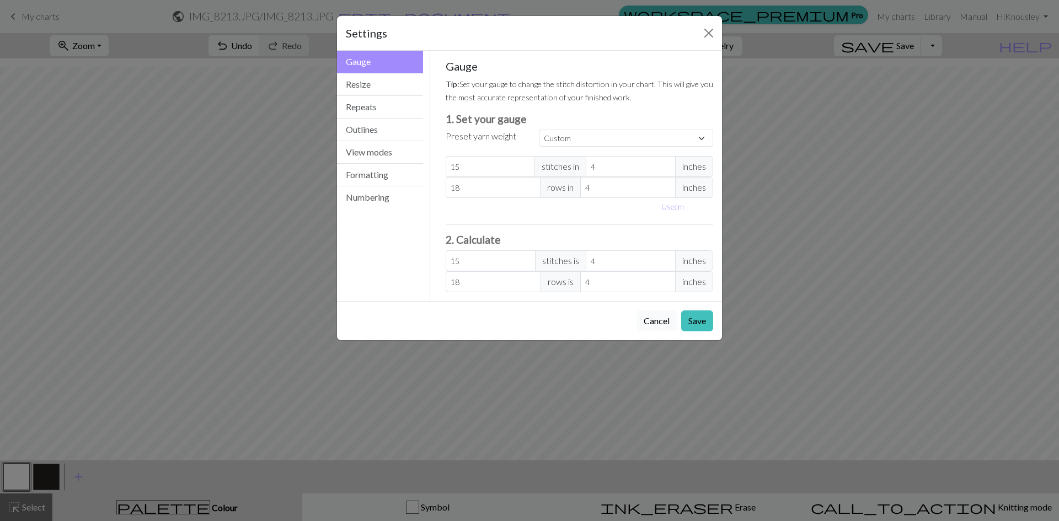
click at [649, 316] on button "Cancel" at bounding box center [657, 321] width 40 height 21
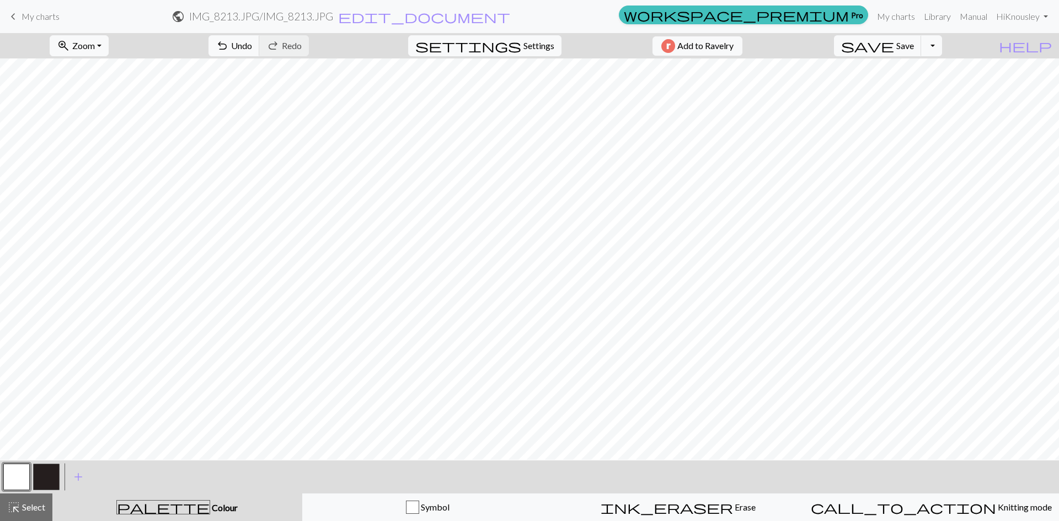
scroll to position [373, 0]
click at [47, 473] on button "button" at bounding box center [46, 477] width 26 height 26
click at [17, 473] on button "button" at bounding box center [16, 477] width 26 height 26
click at [42, 474] on button "button" at bounding box center [46, 477] width 26 height 26
drag, startPoint x: 22, startPoint y: 476, endPoint x: 74, endPoint y: 452, distance: 57.3
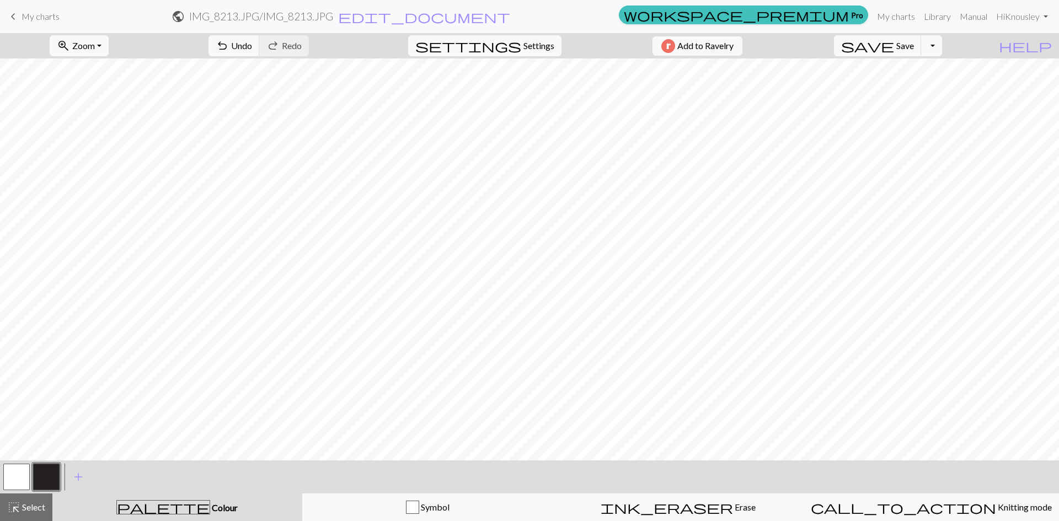
click at [25, 473] on button "button" at bounding box center [16, 477] width 26 height 26
click at [55, 477] on button "button" at bounding box center [46, 477] width 26 height 26
click at [22, 476] on button "button" at bounding box center [16, 477] width 26 height 26
click at [45, 478] on button "button" at bounding box center [46, 477] width 26 height 26
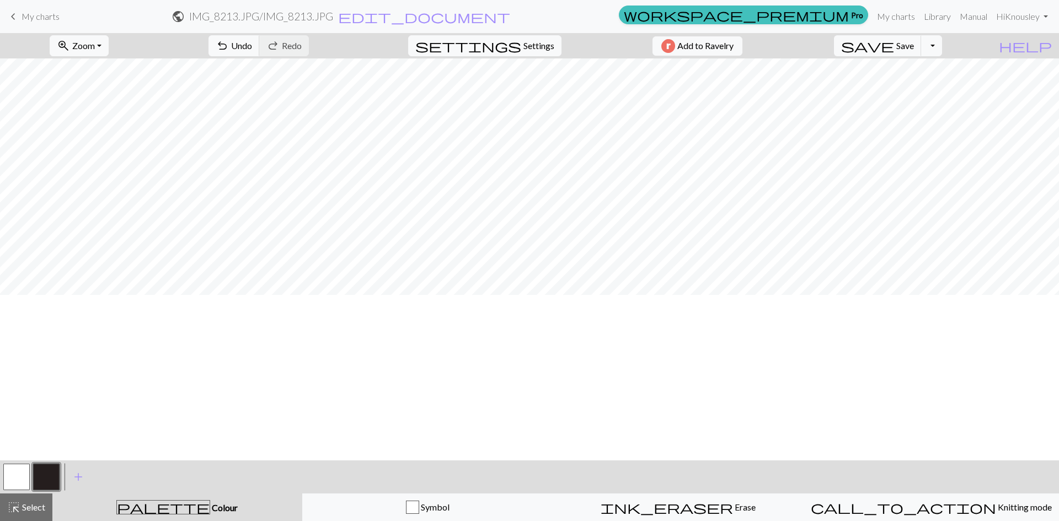
scroll to position [42, 0]
click at [5, 479] on button "button" at bounding box center [16, 477] width 26 height 26
click at [48, 471] on button "button" at bounding box center [46, 477] width 26 height 26
click at [9, 482] on button "button" at bounding box center [16, 477] width 26 height 26
click at [55, 473] on button "button" at bounding box center [46, 477] width 26 height 26
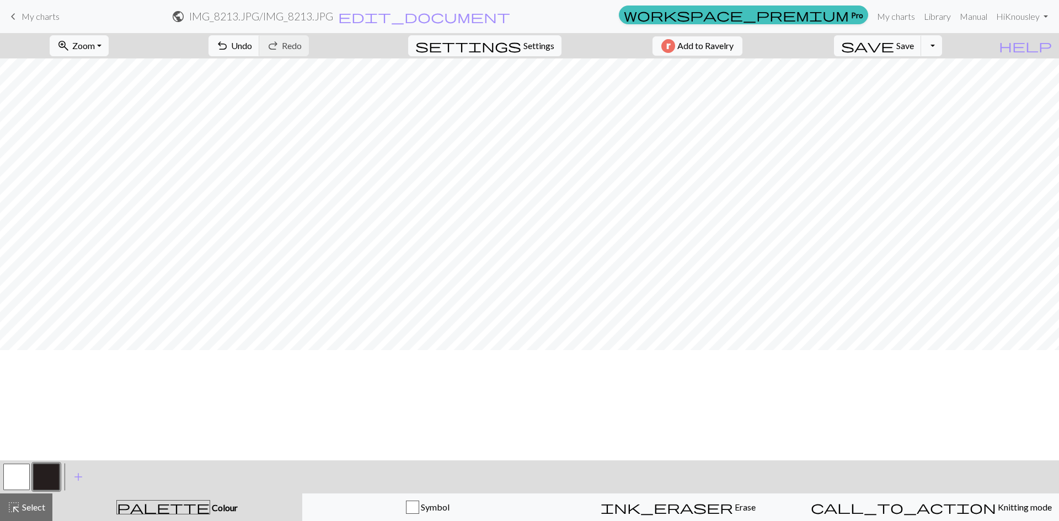
scroll to position [97, 0]
drag, startPoint x: 17, startPoint y: 474, endPoint x: 46, endPoint y: 455, distance: 35.0
click at [17, 473] on button "button" at bounding box center [16, 477] width 26 height 26
click at [41, 480] on button "button" at bounding box center [46, 477] width 26 height 26
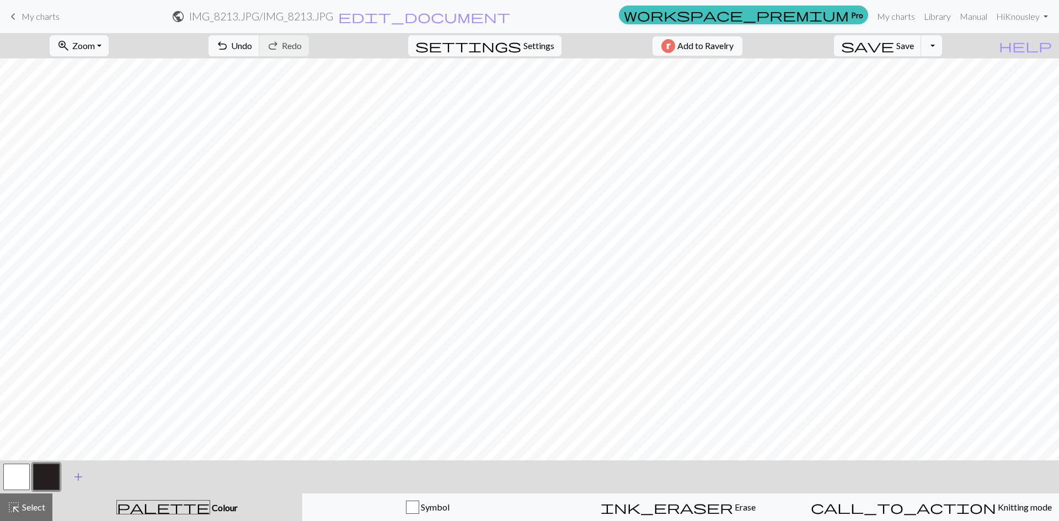
click at [79, 479] on span "add" at bounding box center [78, 476] width 13 height 15
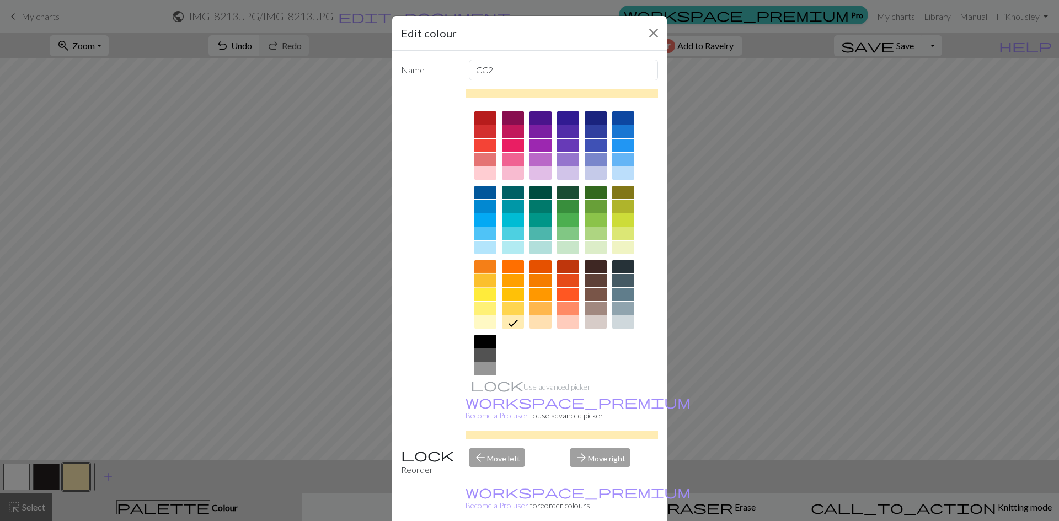
click at [485, 281] on div at bounding box center [485, 280] width 22 height 13
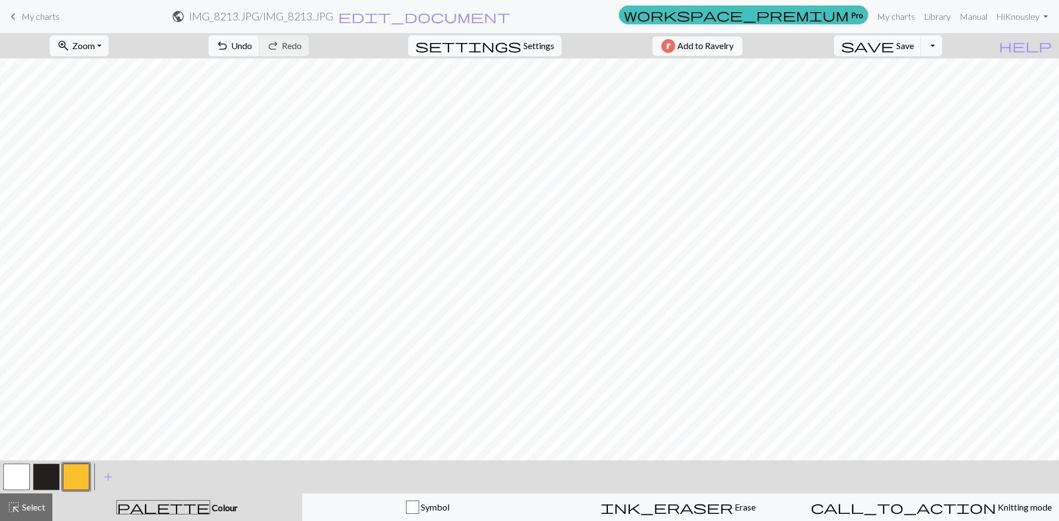
click at [21, 480] on button "button" at bounding box center [16, 477] width 26 height 26
click at [72, 478] on button "button" at bounding box center [76, 477] width 26 height 26
click at [16, 480] on button "button" at bounding box center [16, 477] width 26 height 26
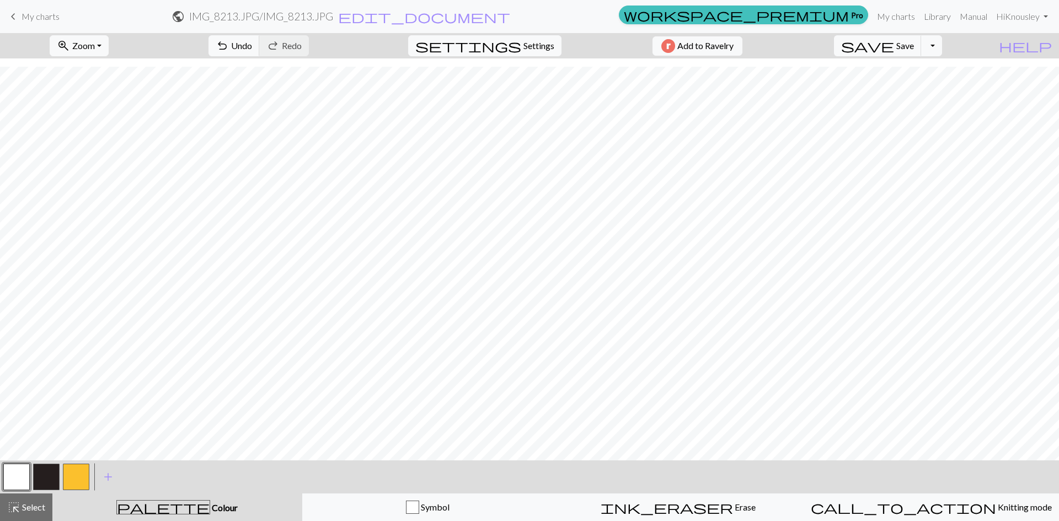
click at [50, 476] on button "button" at bounding box center [46, 477] width 26 height 26
drag, startPoint x: 20, startPoint y: 477, endPoint x: 34, endPoint y: 463, distance: 19.1
click at [20, 476] on button "button" at bounding box center [16, 477] width 26 height 26
drag, startPoint x: 42, startPoint y: 485, endPoint x: 119, endPoint y: 457, distance: 81.9
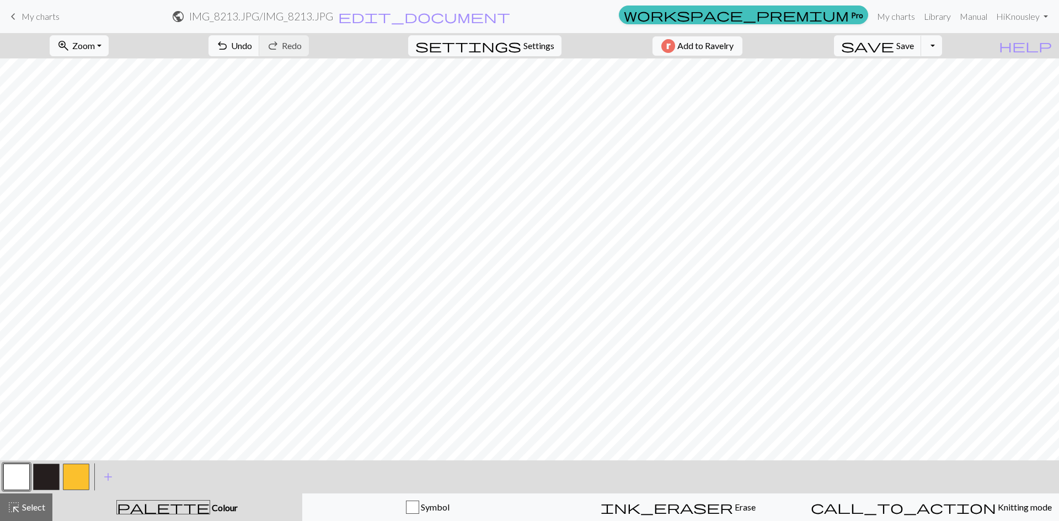
click at [42, 485] on button "button" at bounding box center [46, 477] width 26 height 26
drag, startPoint x: 25, startPoint y: 482, endPoint x: 87, endPoint y: 464, distance: 63.7
click at [30, 479] on div at bounding box center [17, 477] width 30 height 30
drag, startPoint x: 20, startPoint y: 475, endPoint x: 130, endPoint y: 452, distance: 112.1
click at [21, 474] on button "button" at bounding box center [16, 477] width 26 height 26
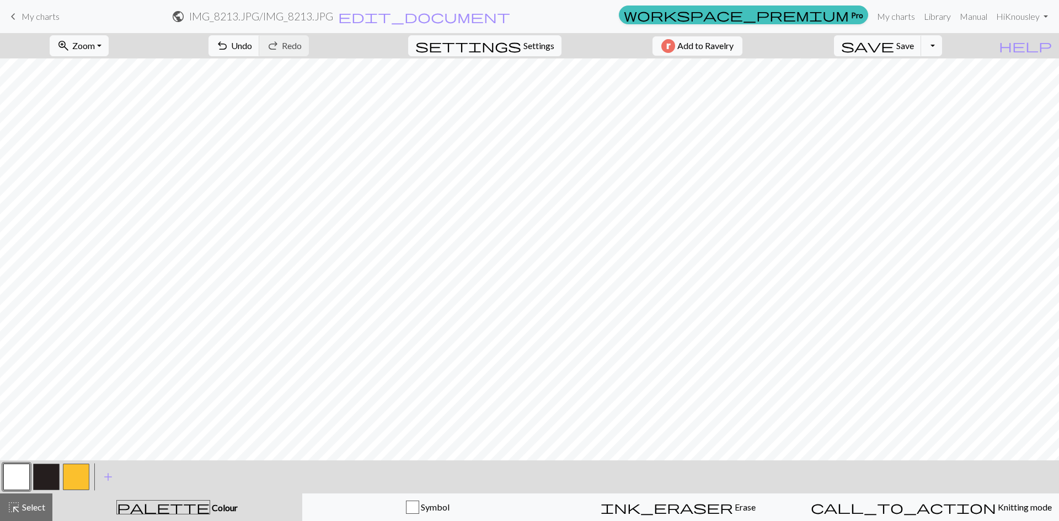
click at [49, 471] on button "button" at bounding box center [46, 477] width 26 height 26
click at [8, 477] on button "button" at bounding box center [16, 477] width 26 height 26
drag, startPoint x: 56, startPoint y: 472, endPoint x: 127, endPoint y: 457, distance: 73.4
click at [61, 471] on div at bounding box center [46, 477] width 89 height 30
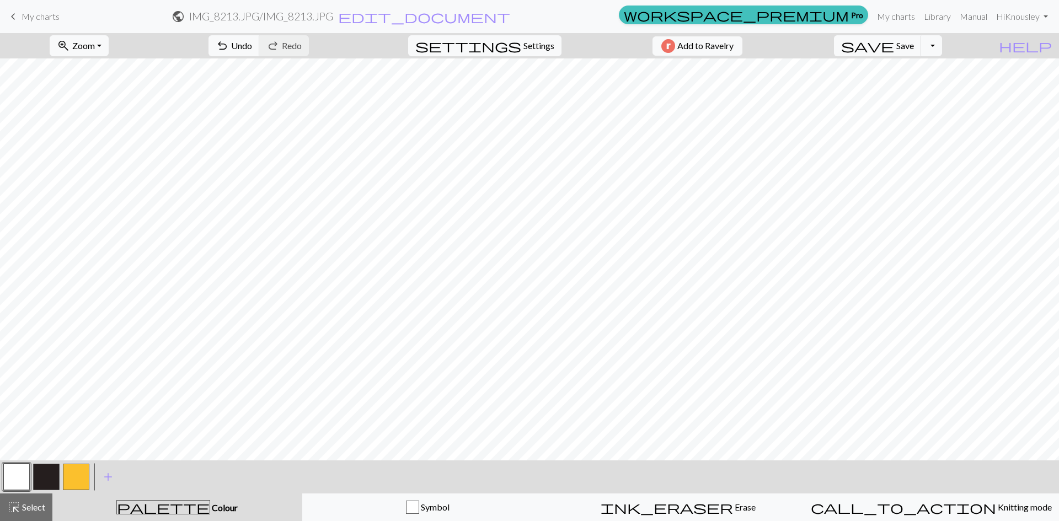
click at [16, 473] on button "button" at bounding box center [16, 477] width 26 height 26
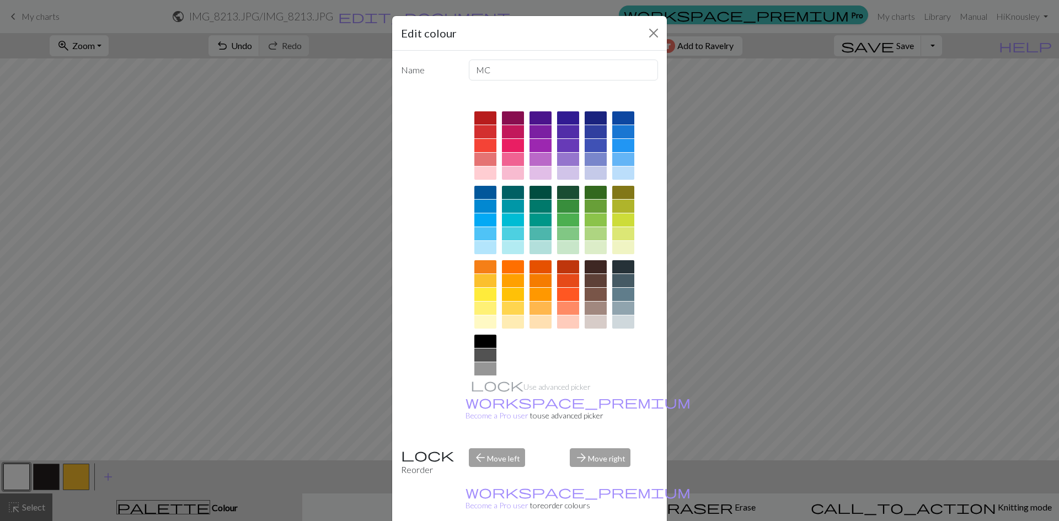
click at [803, 165] on div "Edit colour Name MC Use advanced picker workspace_premium Become a Pro user to …" at bounding box center [529, 260] width 1059 height 521
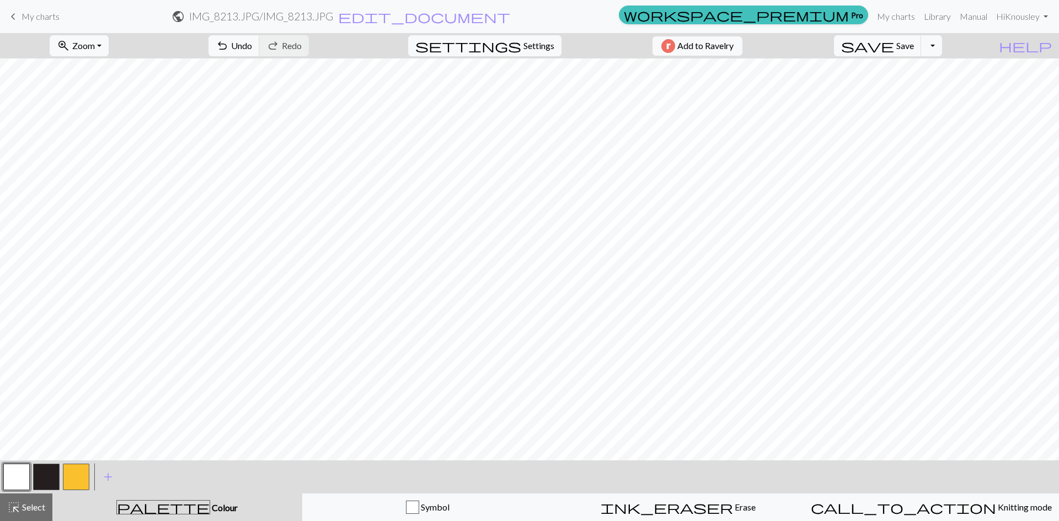
drag, startPoint x: 43, startPoint y: 473, endPoint x: 113, endPoint y: 459, distance: 70.9
click at [46, 472] on button "button" at bounding box center [46, 477] width 26 height 26
drag, startPoint x: 13, startPoint y: 480, endPoint x: 29, endPoint y: 469, distance: 19.4
click at [13, 480] on button "button" at bounding box center [16, 477] width 26 height 26
click at [46, 480] on button "button" at bounding box center [46, 477] width 26 height 26
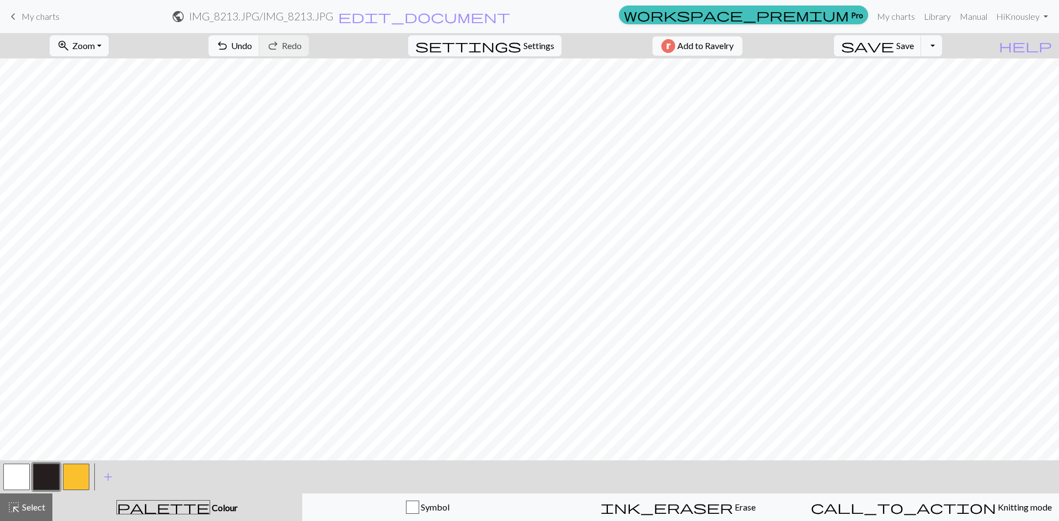
click at [24, 474] on button "button" at bounding box center [16, 477] width 26 height 26
click at [45, 476] on button "button" at bounding box center [46, 477] width 26 height 26
click at [48, 472] on button "button" at bounding box center [46, 477] width 26 height 26
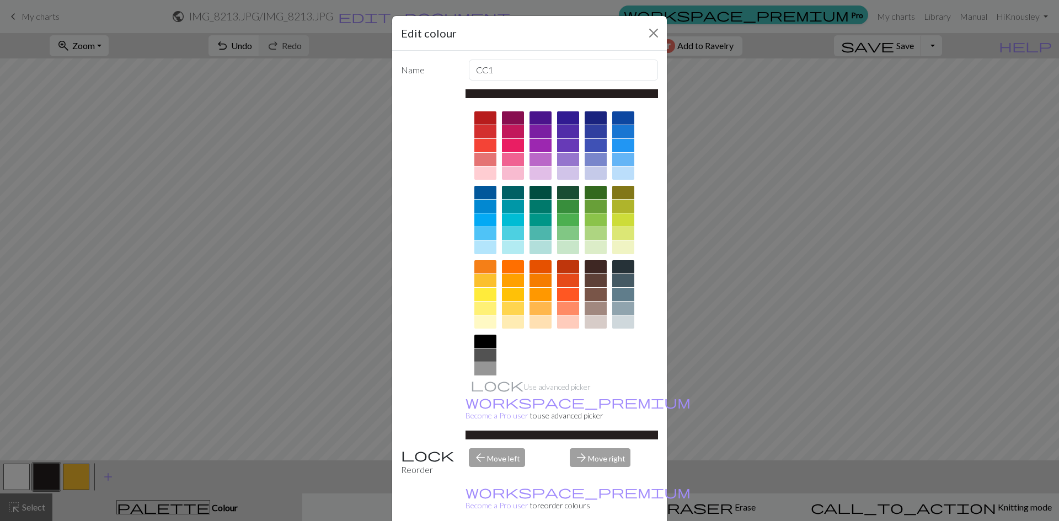
click at [746, 112] on div "Edit colour Name CC1 Use advanced picker workspace_premium Become a Pro user to…" at bounding box center [529, 260] width 1059 height 521
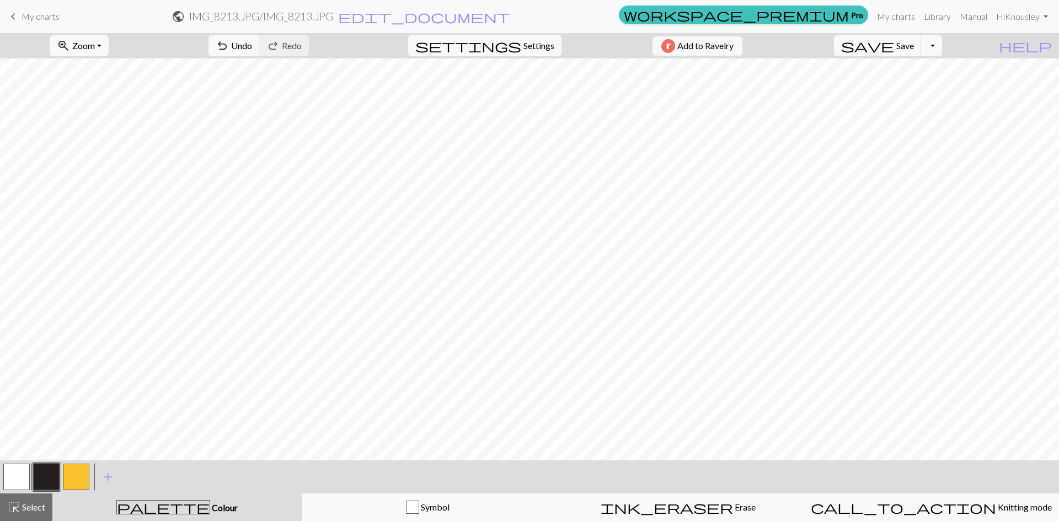
drag, startPoint x: 19, startPoint y: 480, endPoint x: 26, endPoint y: 477, distance: 7.9
click at [20, 479] on button "button" at bounding box center [16, 477] width 26 height 26
click at [45, 478] on button "button" at bounding box center [46, 477] width 26 height 26
drag, startPoint x: 10, startPoint y: 477, endPoint x: 70, endPoint y: 458, distance: 62.3
click at [16, 475] on button "button" at bounding box center [16, 477] width 26 height 26
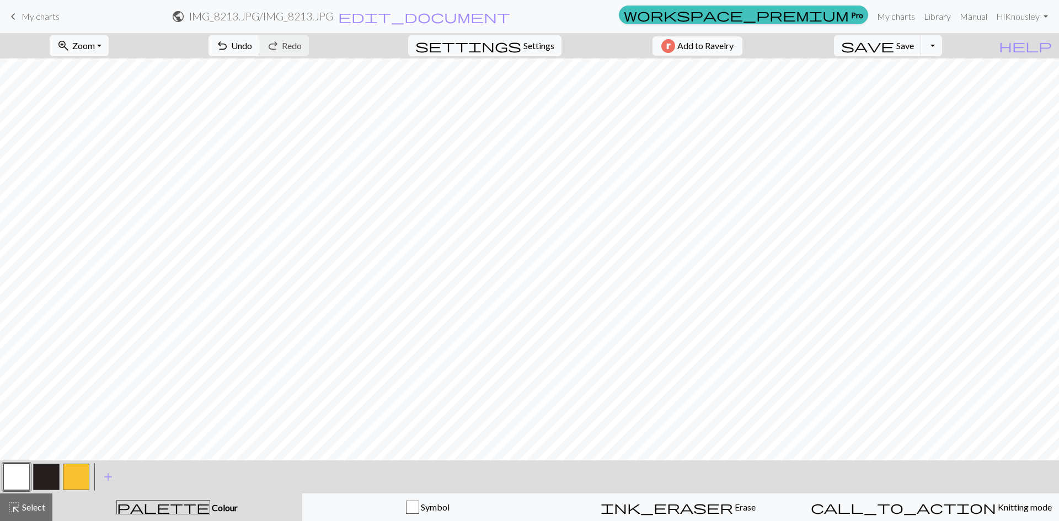
click at [44, 483] on button "button" at bounding box center [46, 477] width 26 height 26
click at [13, 472] on button "button" at bounding box center [16, 477] width 26 height 26
click at [48, 474] on button "button" at bounding box center [46, 477] width 26 height 26
click at [25, 467] on button "button" at bounding box center [16, 477] width 26 height 26
drag, startPoint x: 47, startPoint y: 478, endPoint x: 76, endPoint y: 464, distance: 31.1
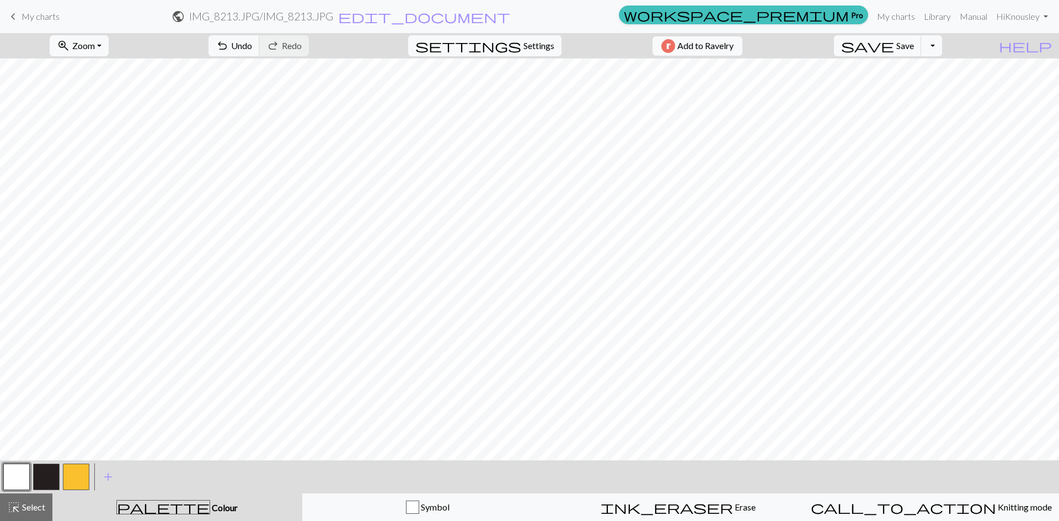
click at [50, 476] on button "button" at bounding box center [46, 477] width 26 height 26
click at [260, 53] on button "undo Undo Undo" at bounding box center [234, 45] width 51 height 21
click at [32, 480] on div at bounding box center [46, 477] width 30 height 30
click at [22, 487] on button "button" at bounding box center [16, 477] width 26 height 26
click at [252, 47] on span "Undo" at bounding box center [241, 45] width 21 height 10
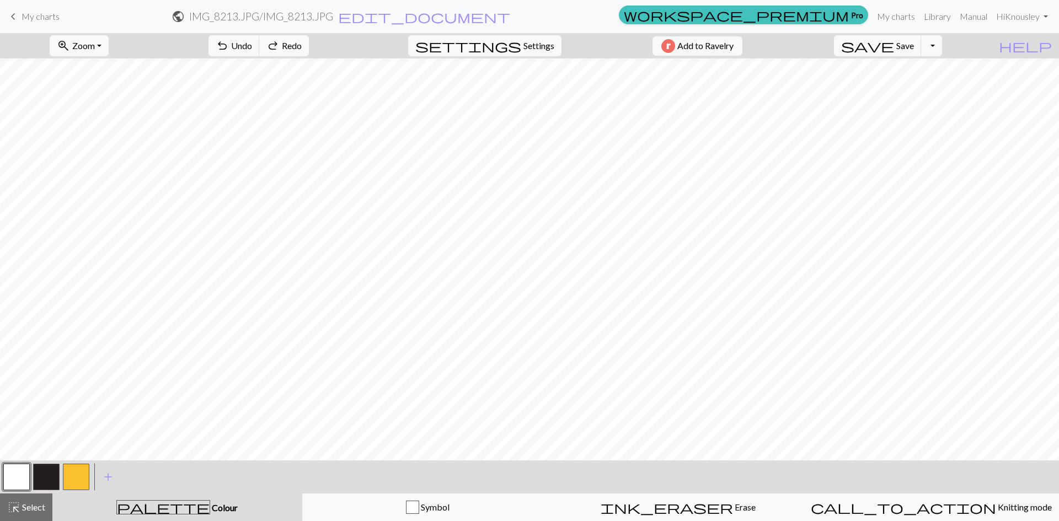
click at [48, 480] on button "button" at bounding box center [46, 477] width 26 height 26
click at [13, 477] on button "button" at bounding box center [16, 477] width 26 height 26
click at [51, 477] on button "button" at bounding box center [46, 477] width 26 height 26
drag, startPoint x: 22, startPoint y: 478, endPoint x: 46, endPoint y: 464, distance: 28.1
click at [24, 475] on button "button" at bounding box center [16, 477] width 26 height 26
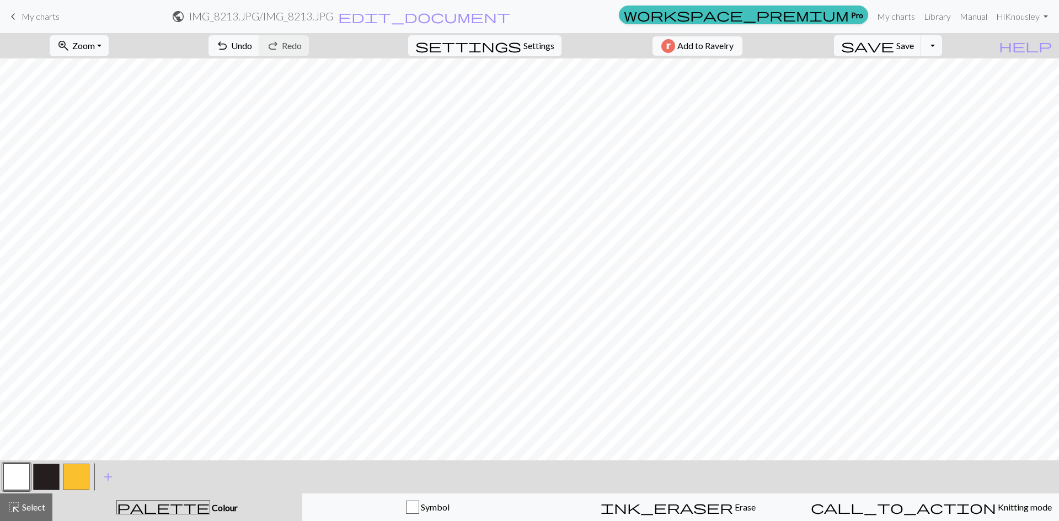
click at [41, 478] on button "button" at bounding box center [46, 477] width 26 height 26
click at [21, 482] on button "button" at bounding box center [16, 477] width 26 height 26
drag, startPoint x: 45, startPoint y: 474, endPoint x: 84, endPoint y: 461, distance: 41.5
click at [45, 474] on button "button" at bounding box center [46, 477] width 26 height 26
click at [14, 473] on button "button" at bounding box center [16, 477] width 26 height 26
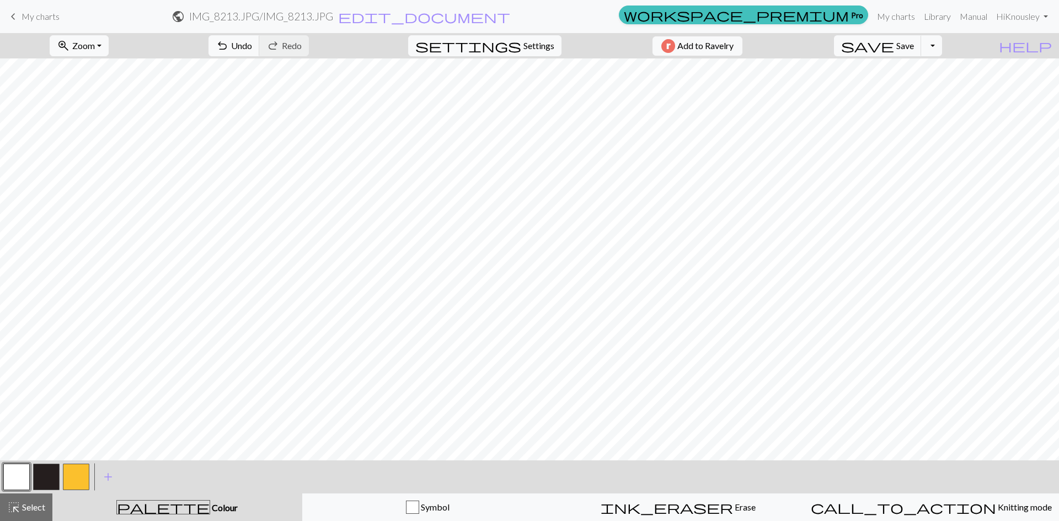
drag, startPoint x: 50, startPoint y: 473, endPoint x: 114, endPoint y: 452, distance: 66.8
click at [50, 473] on button "button" at bounding box center [46, 477] width 26 height 26
click at [12, 483] on button "button" at bounding box center [16, 477] width 26 height 26
click at [52, 470] on button "button" at bounding box center [46, 477] width 26 height 26
click at [17, 481] on button "button" at bounding box center [16, 477] width 26 height 26
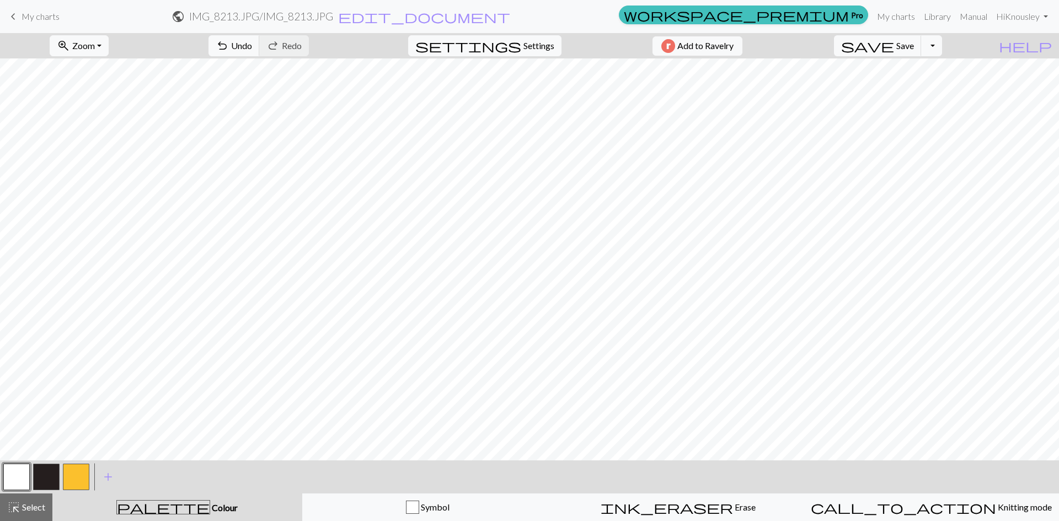
click at [41, 476] on button "button" at bounding box center [46, 477] width 26 height 26
click at [18, 473] on button "button" at bounding box center [16, 477] width 26 height 26
click at [48, 472] on button "button" at bounding box center [46, 477] width 26 height 26
click at [10, 478] on button "button" at bounding box center [16, 477] width 26 height 26
click at [50, 484] on button "button" at bounding box center [46, 477] width 26 height 26
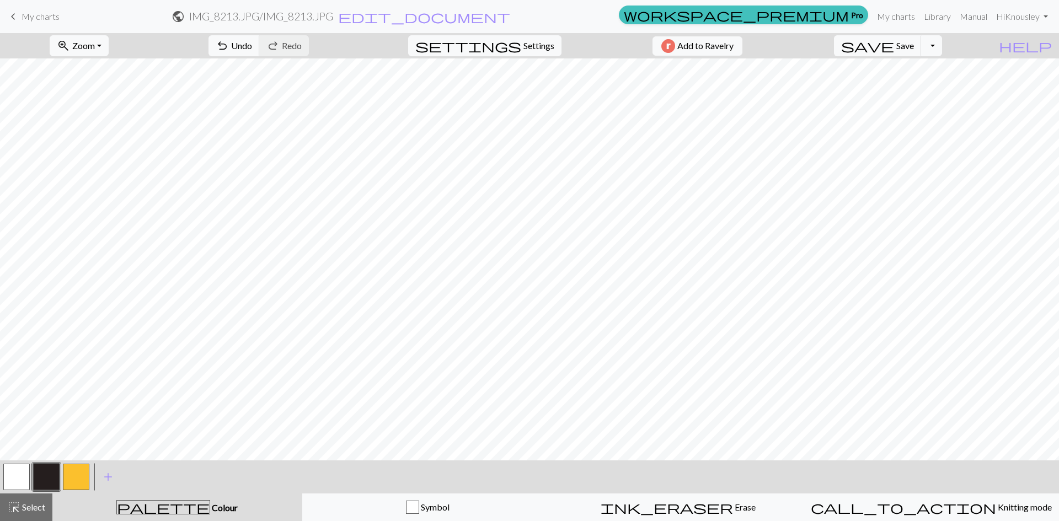
click at [10, 480] on button "button" at bounding box center [16, 477] width 26 height 26
click at [52, 480] on button "button" at bounding box center [46, 477] width 26 height 26
drag, startPoint x: 24, startPoint y: 474, endPoint x: 36, endPoint y: 463, distance: 16.0
click at [24, 473] on button "button" at bounding box center [16, 477] width 26 height 26
click at [40, 477] on button "button" at bounding box center [46, 477] width 26 height 26
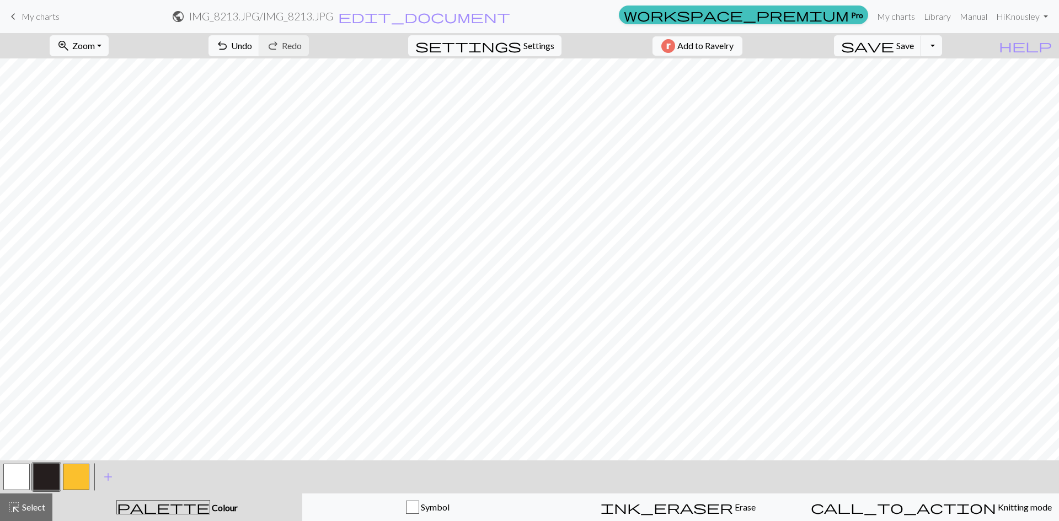
drag, startPoint x: 19, startPoint y: 477, endPoint x: 30, endPoint y: 463, distance: 17.3
click at [19, 477] on button "button" at bounding box center [16, 477] width 26 height 26
click at [17, 510] on span "highlight_alt" at bounding box center [13, 507] width 13 height 15
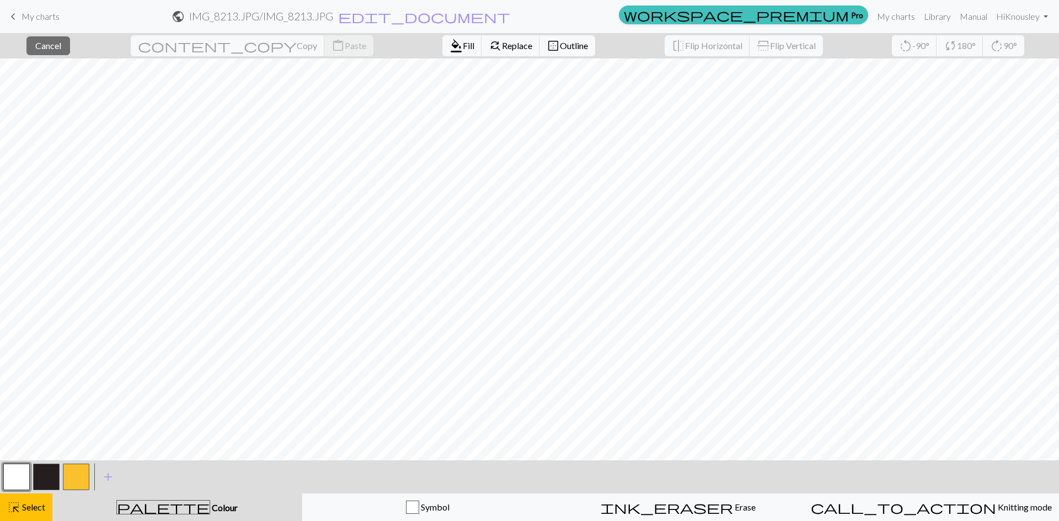
click at [210, 508] on span "Colour" at bounding box center [224, 508] width 28 height 10
click at [17, 473] on button "button" at bounding box center [16, 477] width 26 height 26
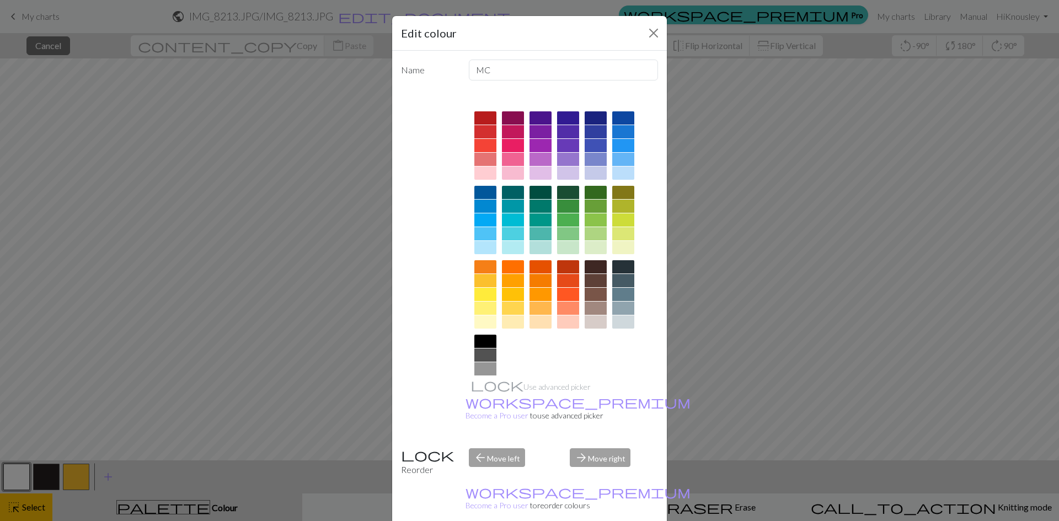
click at [17, 473] on div "Edit colour Name MC Use advanced picker workspace_premium Become a Pro user to …" at bounding box center [529, 260] width 1059 height 521
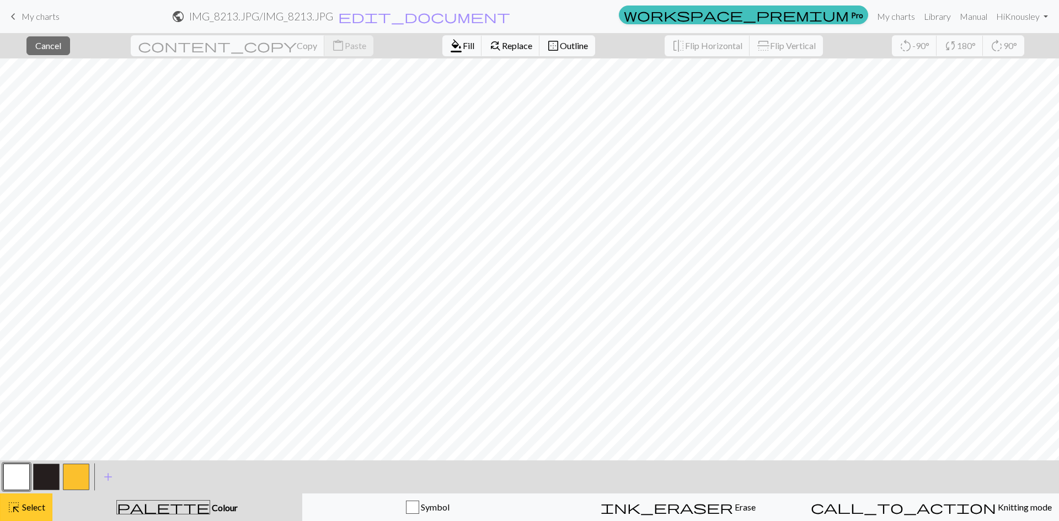
click at [24, 503] on span "Select" at bounding box center [32, 507] width 25 height 10
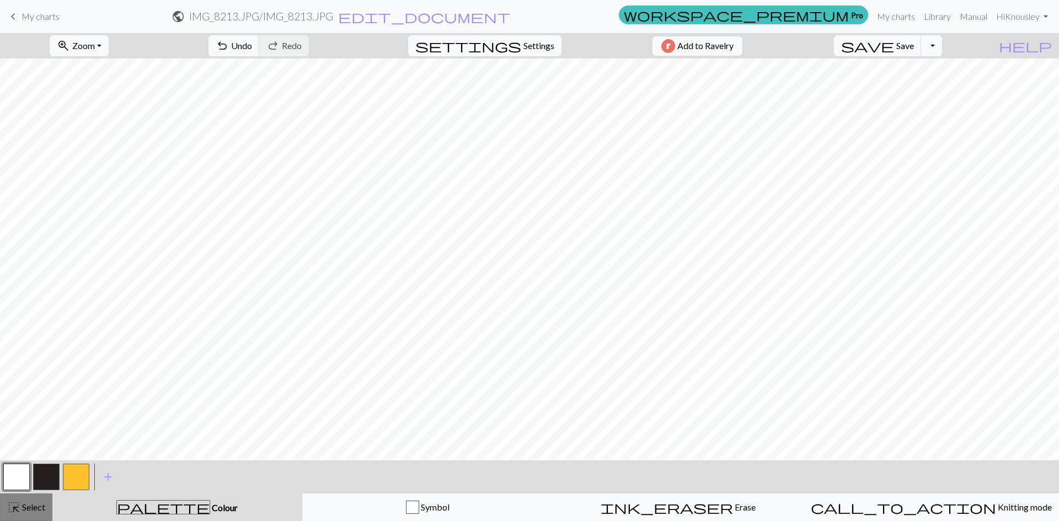
click at [24, 503] on span "Select" at bounding box center [32, 507] width 25 height 10
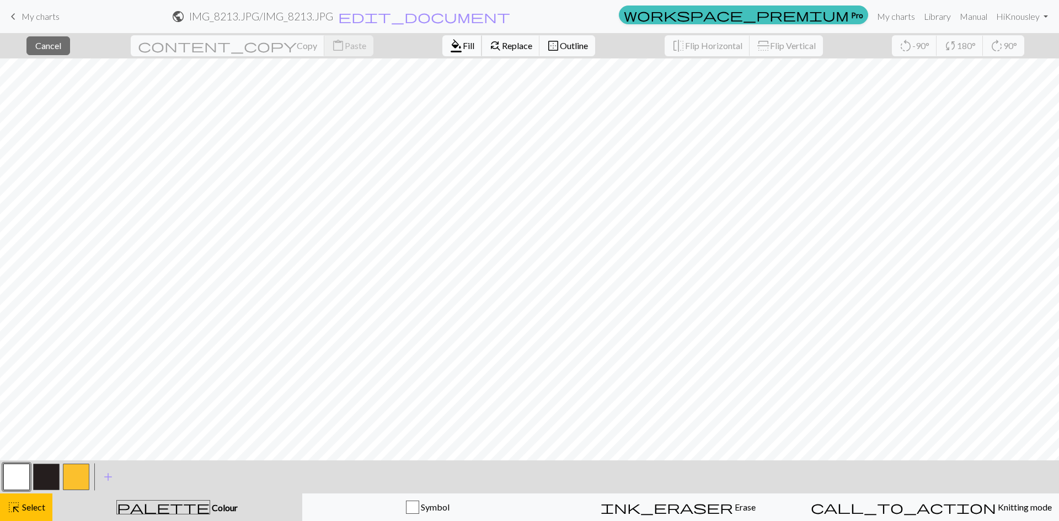
click at [450, 42] on span "format_color_fill" at bounding box center [456, 45] width 13 height 15
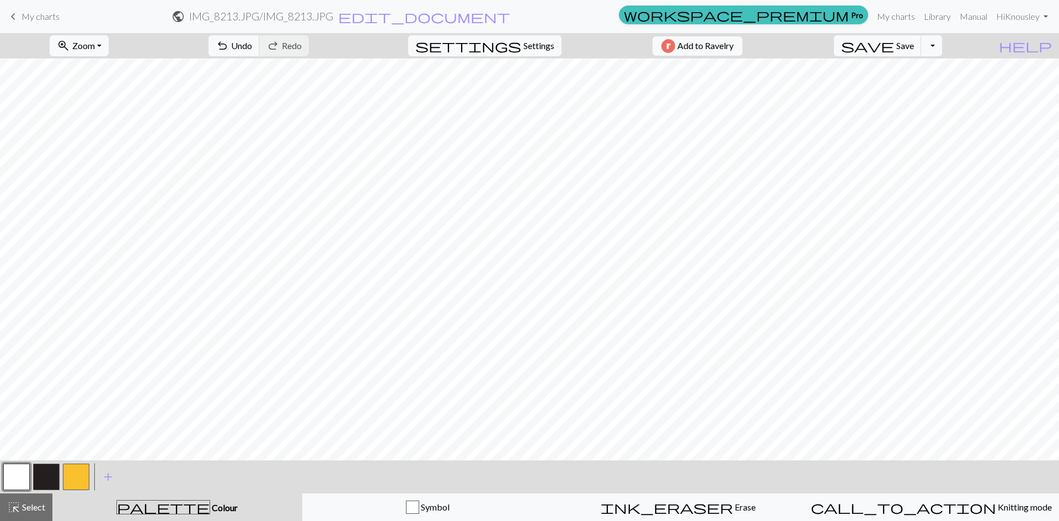
click at [49, 473] on button "button" at bounding box center [46, 477] width 26 height 26
click at [12, 472] on button "button" at bounding box center [16, 477] width 26 height 26
click at [45, 477] on button "button" at bounding box center [46, 477] width 26 height 26
drag, startPoint x: 22, startPoint y: 474, endPoint x: 26, endPoint y: 469, distance: 6.6
click at [22, 473] on button "button" at bounding box center [16, 477] width 26 height 26
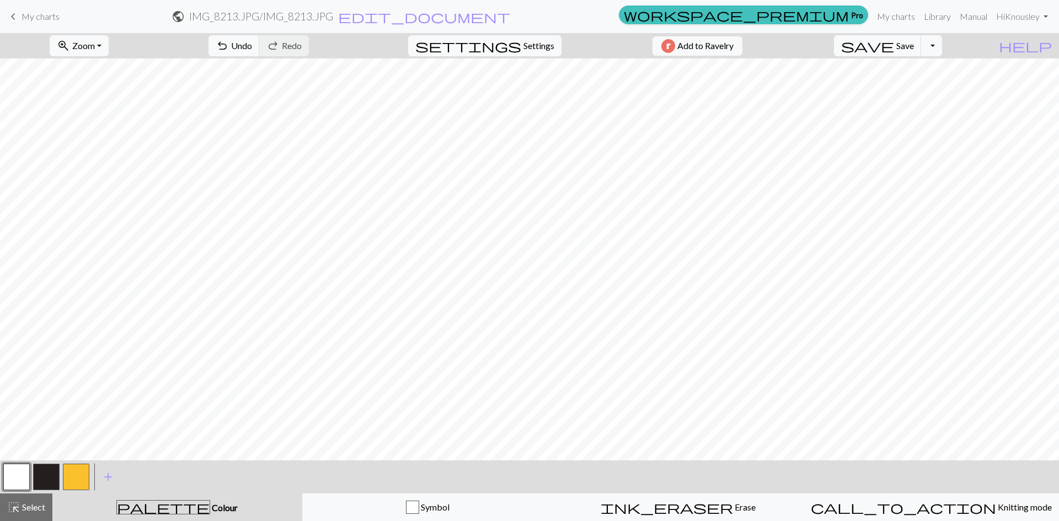
click at [43, 480] on button "button" at bounding box center [46, 477] width 26 height 26
click at [21, 478] on button "button" at bounding box center [16, 477] width 26 height 26
click at [229, 51] on span "undo" at bounding box center [222, 45] width 13 height 15
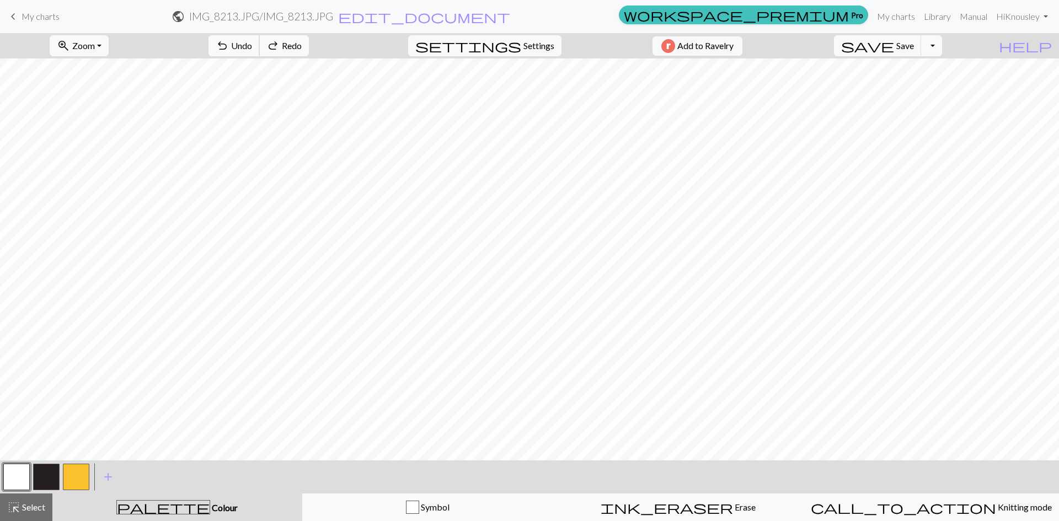
click at [229, 51] on span "undo" at bounding box center [222, 45] width 13 height 15
click at [39, 478] on button "button" at bounding box center [46, 477] width 26 height 26
drag, startPoint x: 22, startPoint y: 478, endPoint x: 57, endPoint y: 453, distance: 43.2
click at [22, 477] on button "button" at bounding box center [16, 477] width 26 height 26
click at [52, 480] on button "button" at bounding box center [46, 477] width 26 height 26
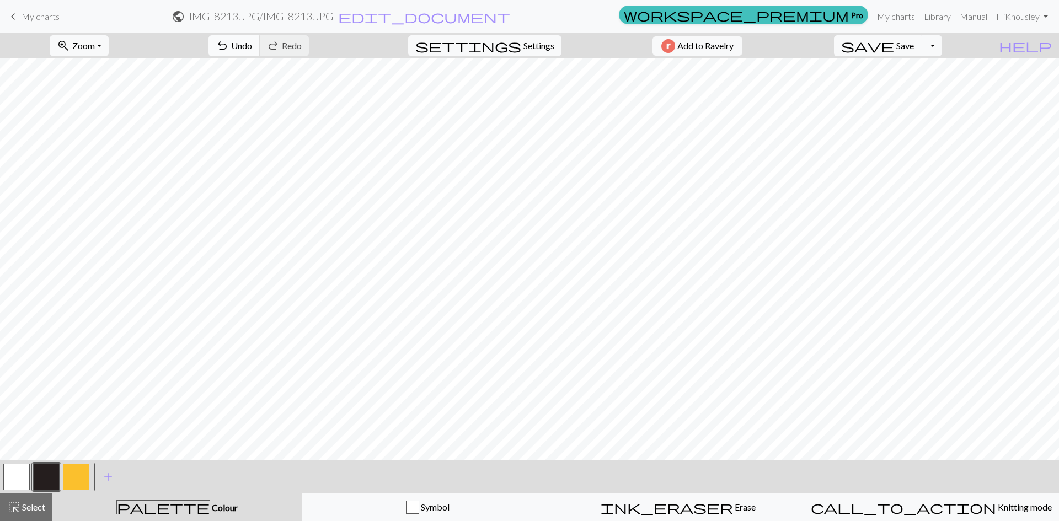
click at [252, 46] on span "Undo" at bounding box center [241, 45] width 21 height 10
click at [24, 476] on button "button" at bounding box center [16, 477] width 26 height 26
click at [40, 482] on button "button" at bounding box center [46, 477] width 26 height 26
drag, startPoint x: 24, startPoint y: 481, endPoint x: 52, endPoint y: 455, distance: 38.6
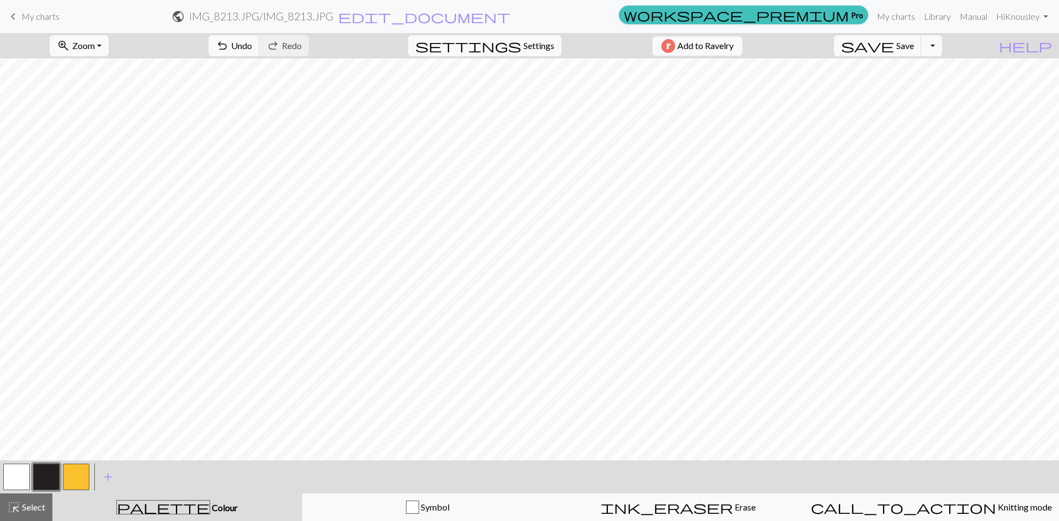
click at [24, 480] on button "button" at bounding box center [16, 477] width 26 height 26
click at [49, 473] on button "button" at bounding box center [46, 477] width 26 height 26
